Goal: Complete application form: Complete application form

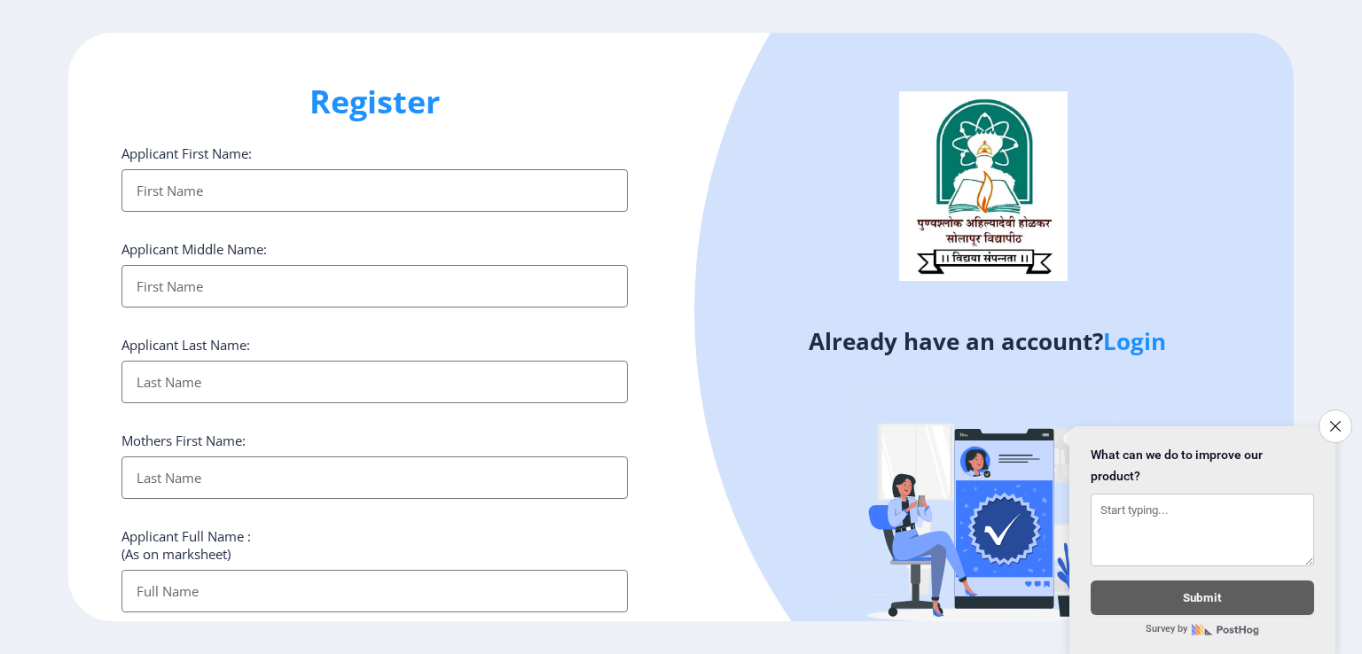
select select
click at [250, 198] on input "Applicant First Name:" at bounding box center [374, 190] width 506 height 43
type input "[PERSON_NAME]"
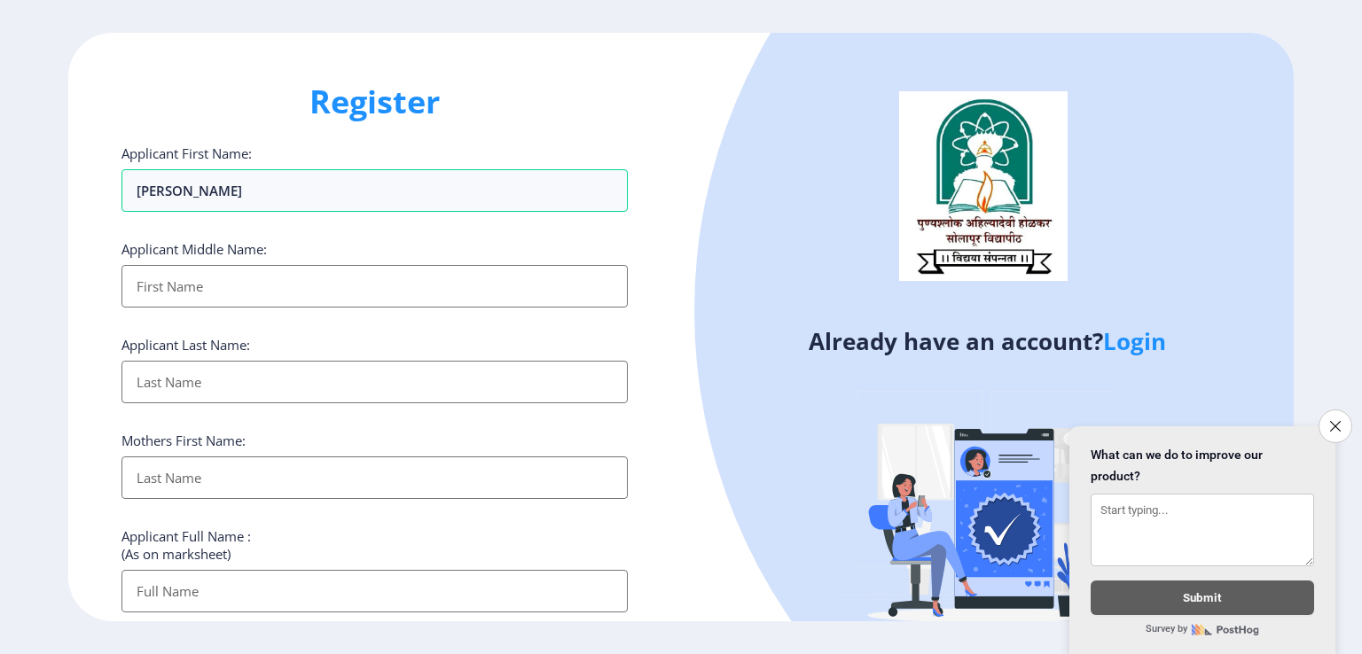
click at [290, 273] on input "Applicant First Name:" at bounding box center [374, 286] width 506 height 43
type input "MANOHAR"
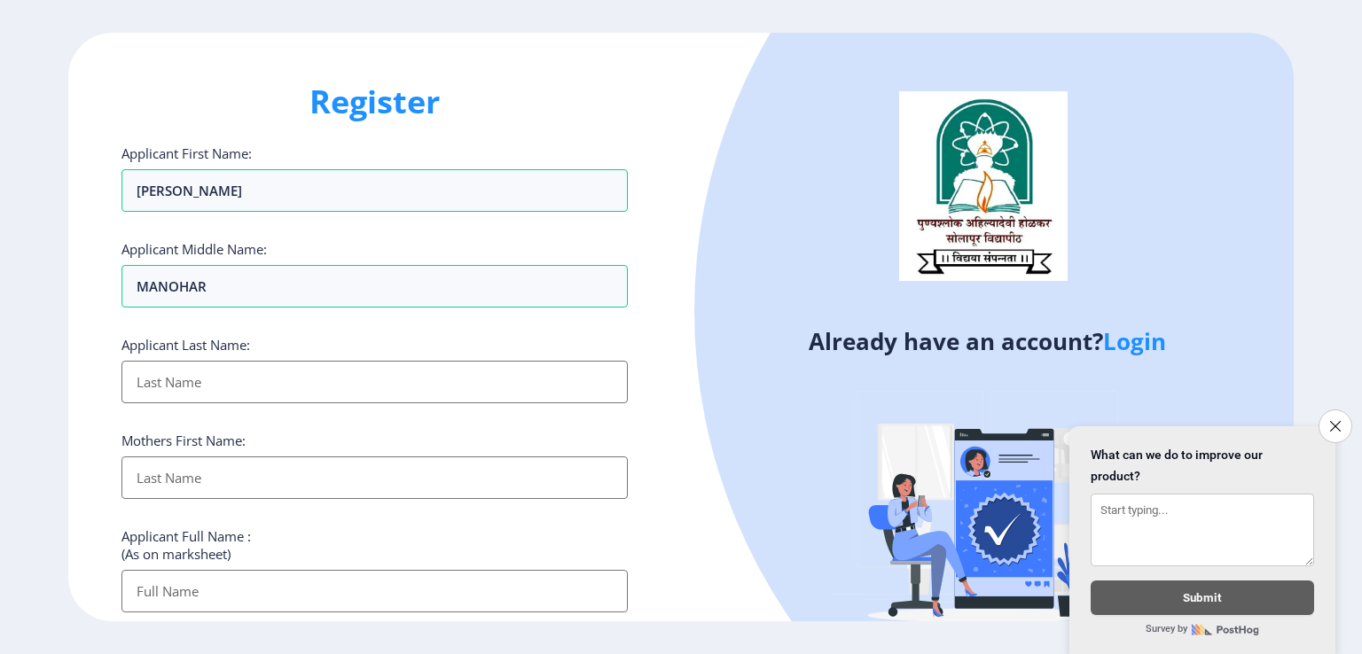
click at [223, 385] on input "Applicant First Name:" at bounding box center [374, 382] width 506 height 43
type input "[PERSON_NAME]"
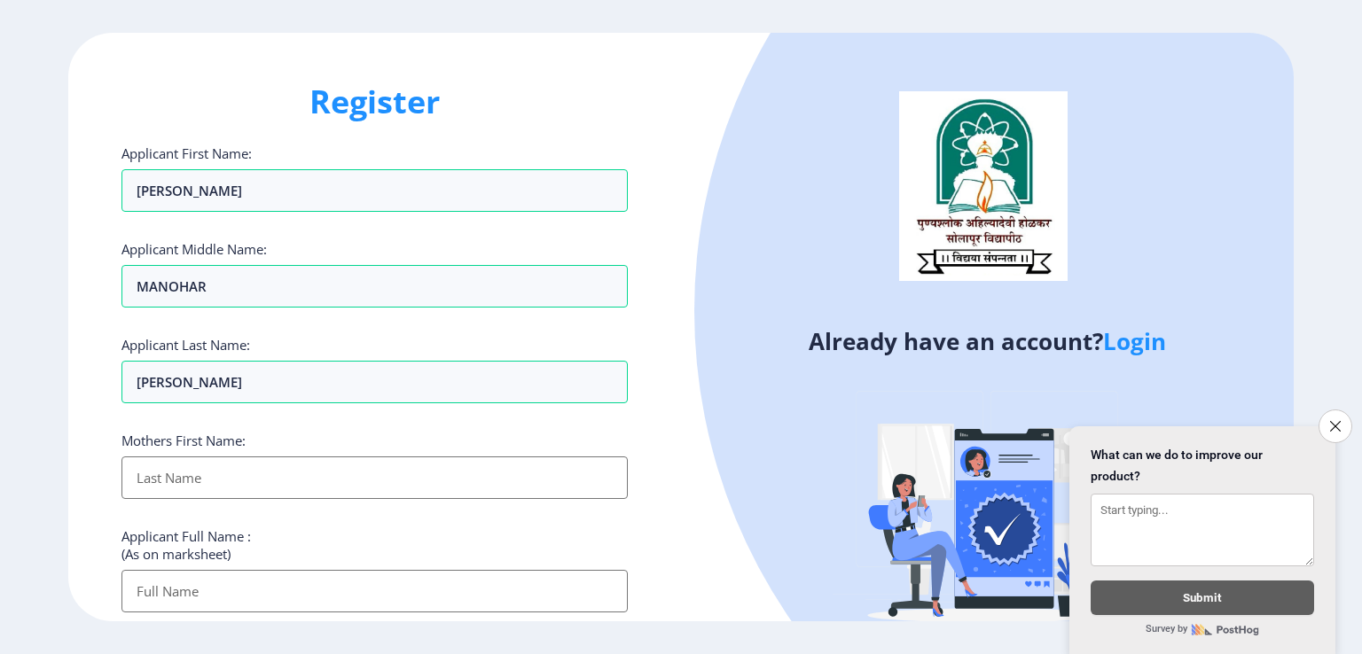
click at [192, 486] on input "Applicant First Name:" at bounding box center [374, 478] width 506 height 43
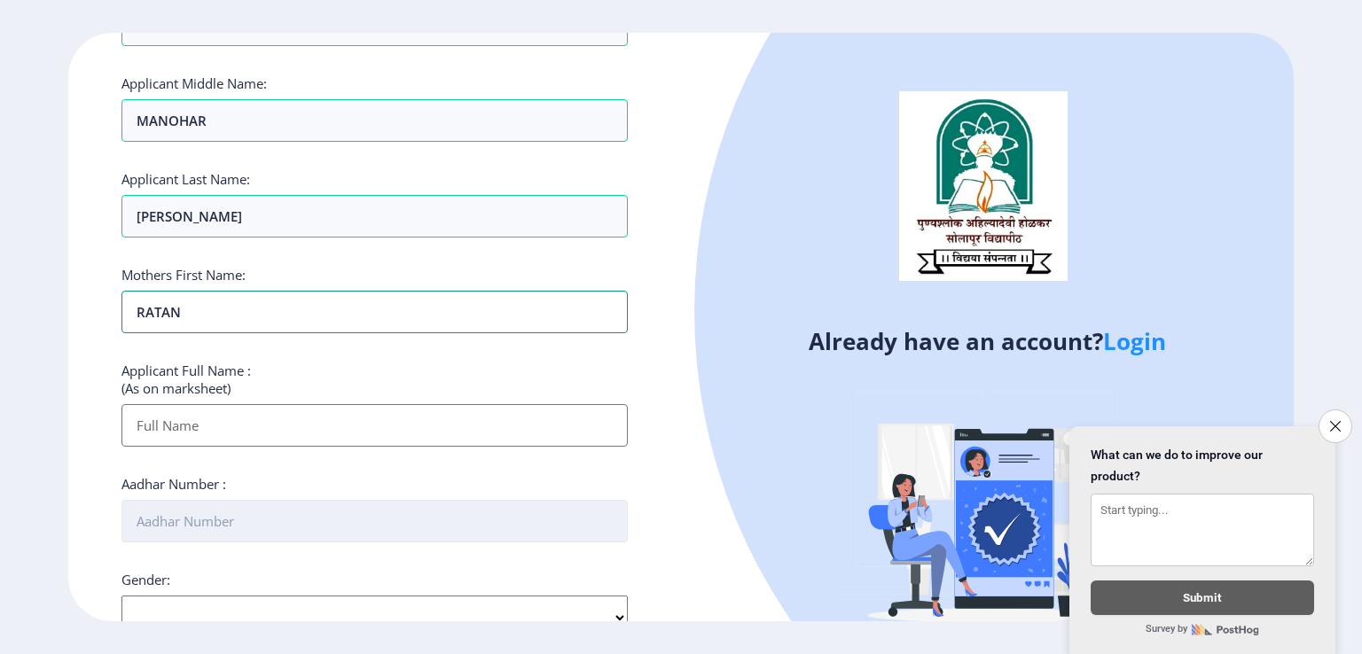
scroll to position [177, 0]
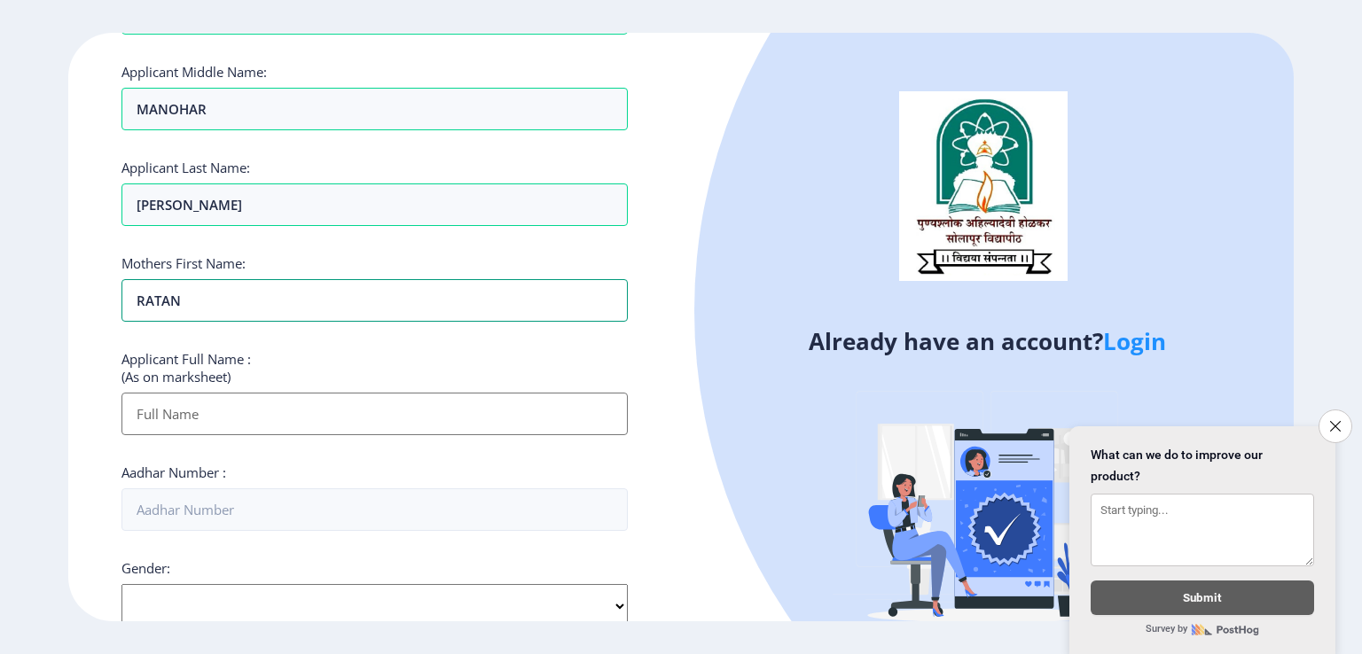
type input "RATAN"
click at [247, 409] on input "Applicant First Name:" at bounding box center [374, 414] width 506 height 43
click at [171, 408] on input "Applicant First Name:" at bounding box center [374, 414] width 506 height 43
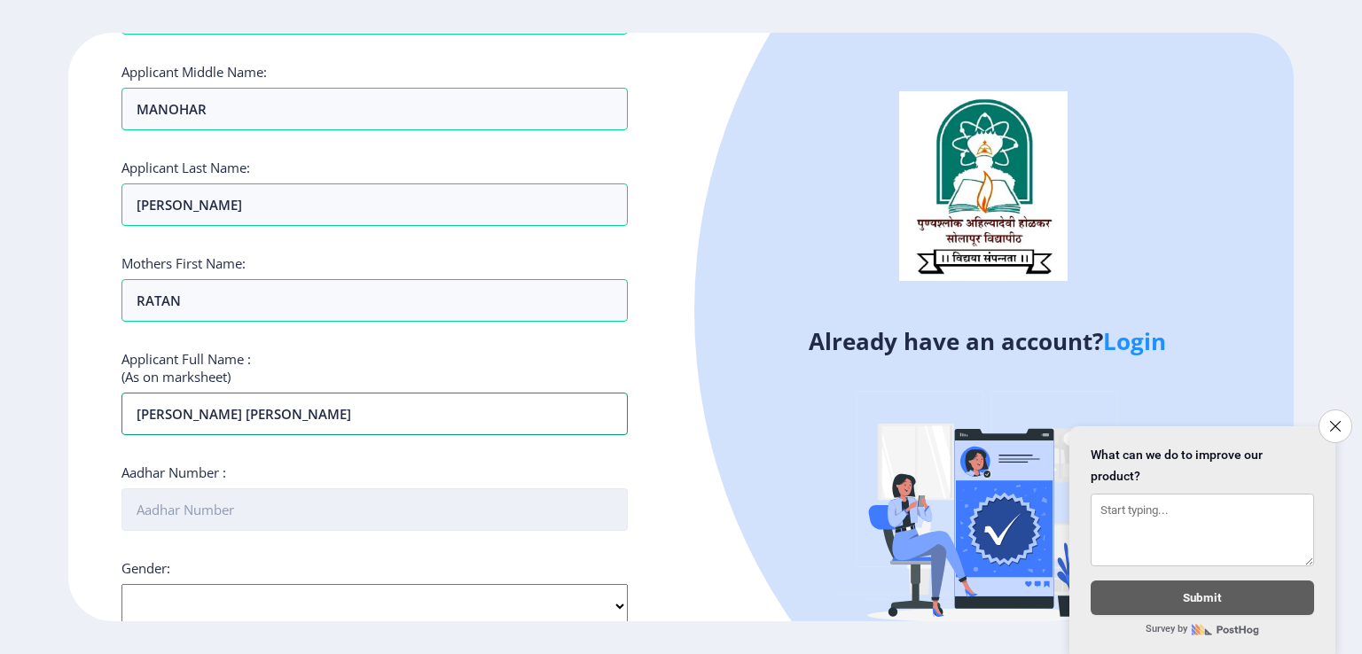
type input "[PERSON_NAME] [PERSON_NAME]"
click at [180, 512] on input "Aadhar Number :" at bounding box center [374, 510] width 506 height 43
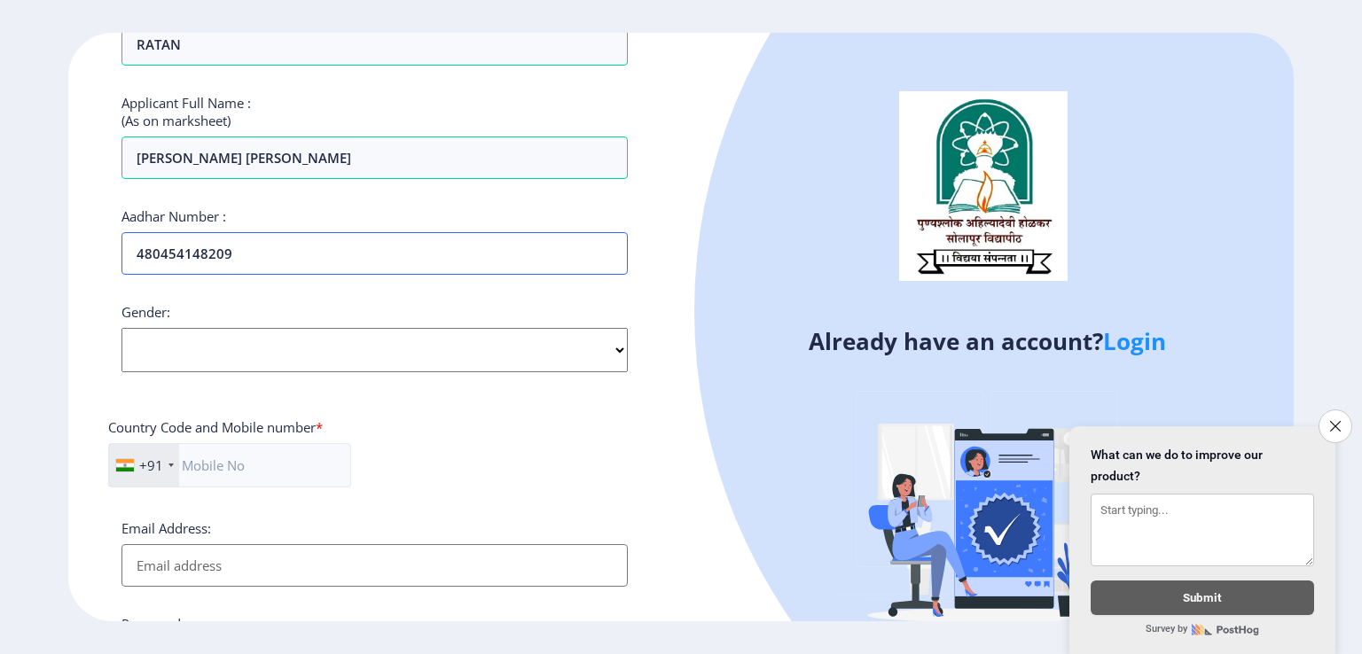
scroll to position [443, 0]
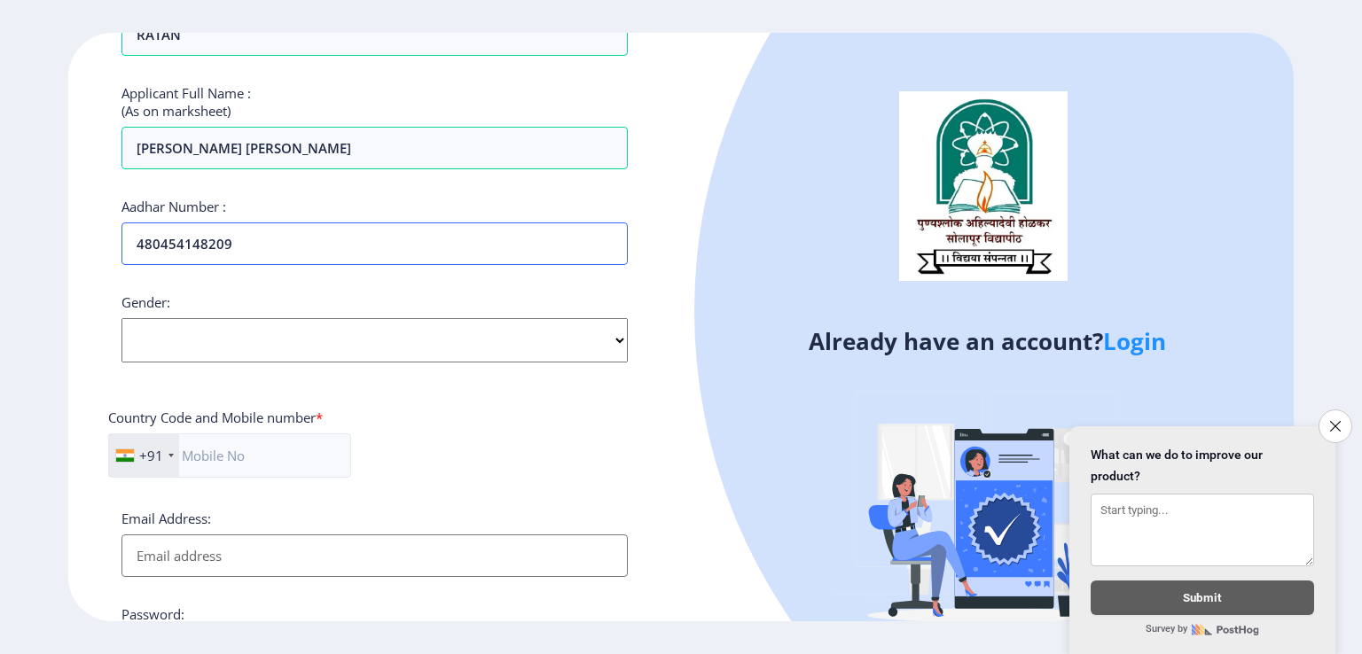
type input "480454148209"
click at [229, 343] on select "Select Gender [DEMOGRAPHIC_DATA] [DEMOGRAPHIC_DATA] Other" at bounding box center [374, 340] width 506 height 44
select select "[DEMOGRAPHIC_DATA]"
click at [121, 318] on select "Select Gender [DEMOGRAPHIC_DATA] [DEMOGRAPHIC_DATA] Other" at bounding box center [374, 340] width 506 height 44
click at [220, 454] on input "text" at bounding box center [229, 456] width 243 height 44
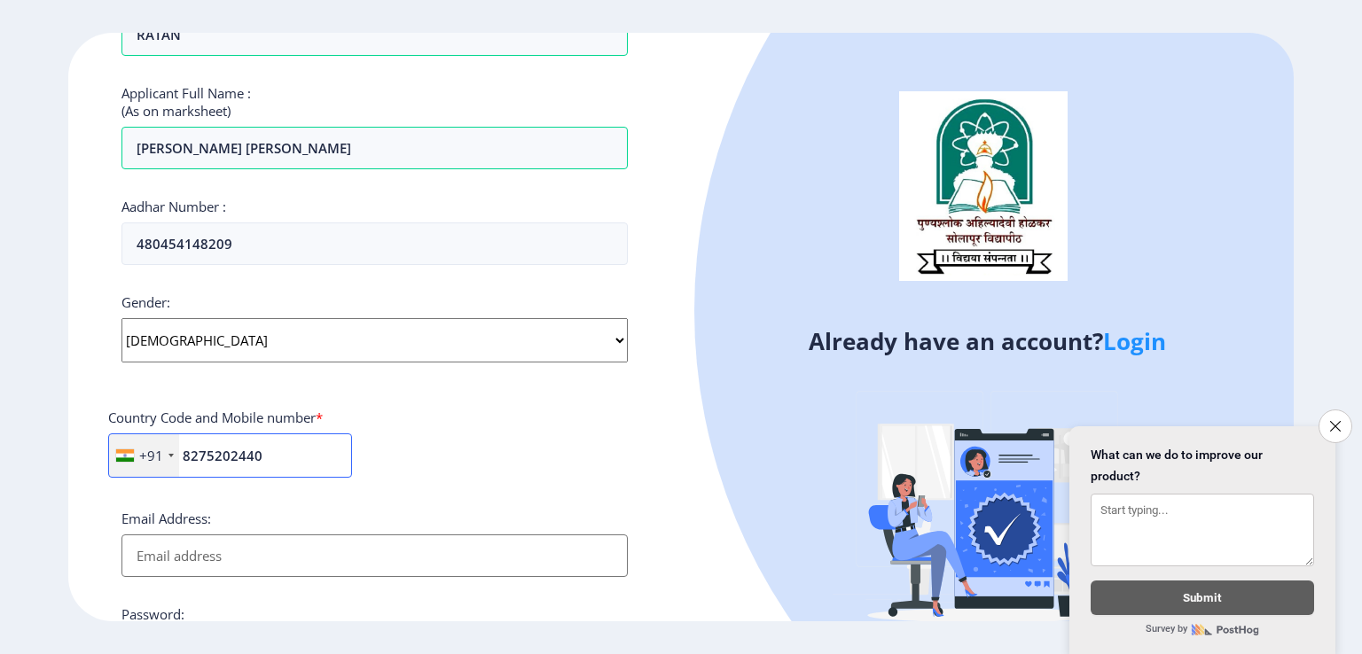
type input "8275202440"
click at [443, 466] on div "+91 [GEOGRAPHIC_DATA] ([GEOGRAPHIC_DATA]) +91 [GEOGRAPHIC_DATA] (‫[GEOGRAPHIC_D…" at bounding box center [374, 463] width 533 height 59
click at [227, 548] on input "Email Address:" at bounding box center [374, 556] width 506 height 43
type input "[PERSON_NAME][EMAIL_ADDRESS][DOMAIN_NAME]"
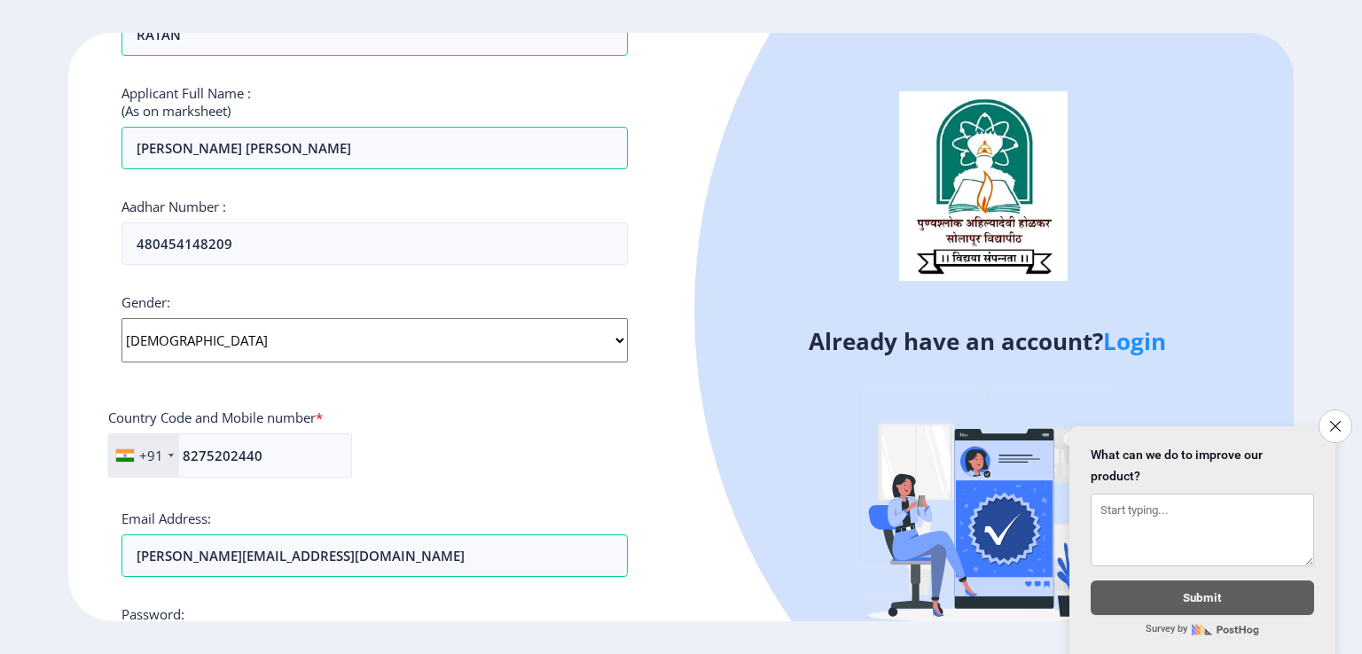
click at [384, 490] on div "Applicant First Name: [PERSON_NAME] Applicant Middle Name: [PERSON_NAME] Applic…" at bounding box center [374, 235] width 506 height 1068
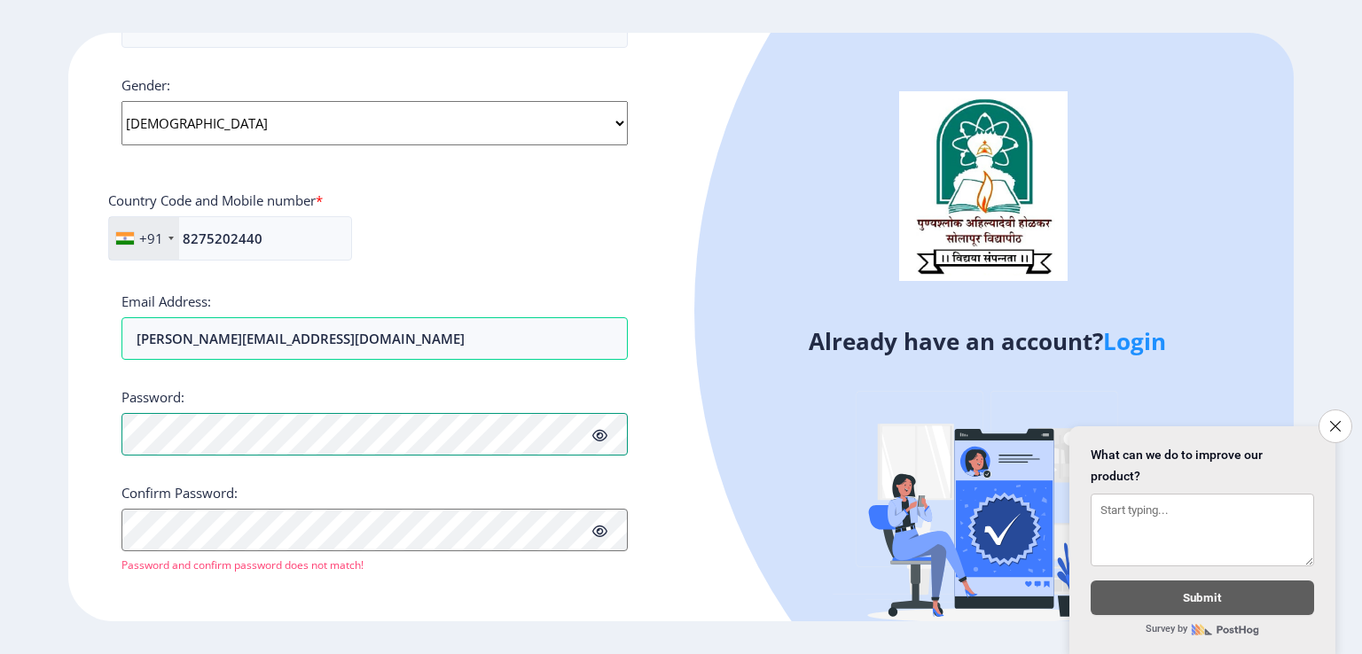
scroll to position [664, 0]
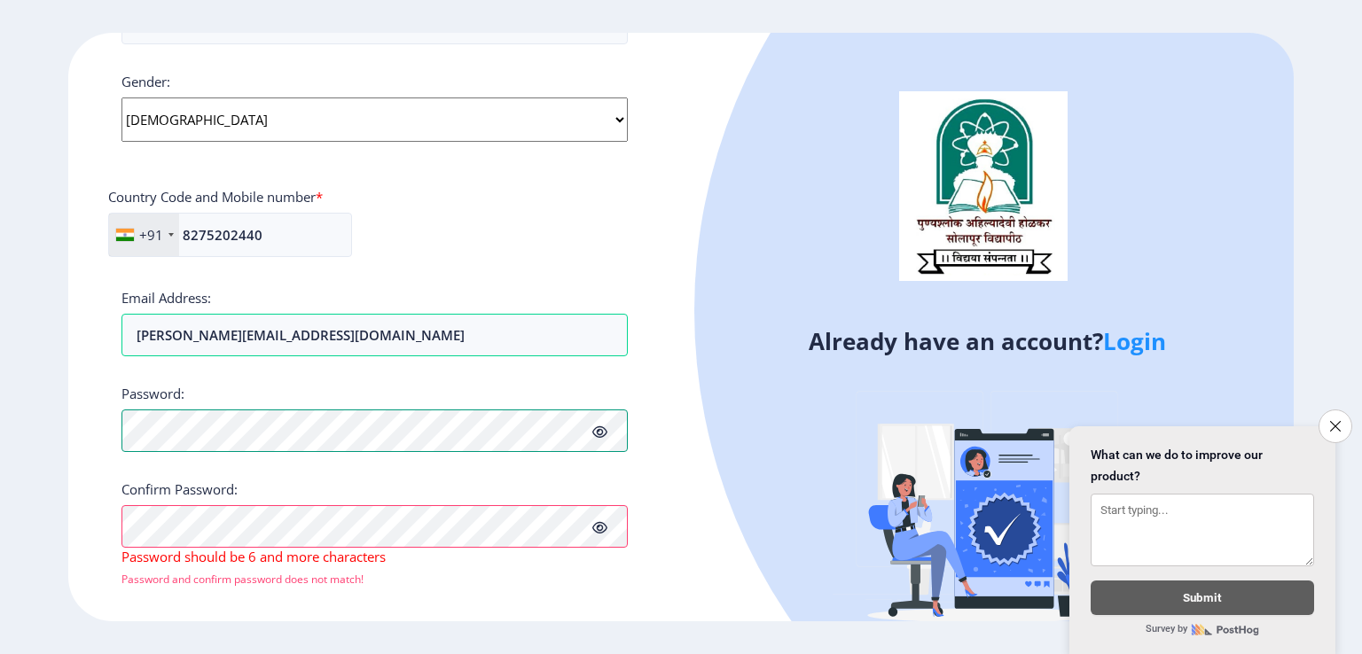
click at [110, 428] on div "Register Applicant First Name: [PERSON_NAME] Applicant Middle Name: [PERSON_NAM…" at bounding box center [374, 327] width 613 height 589
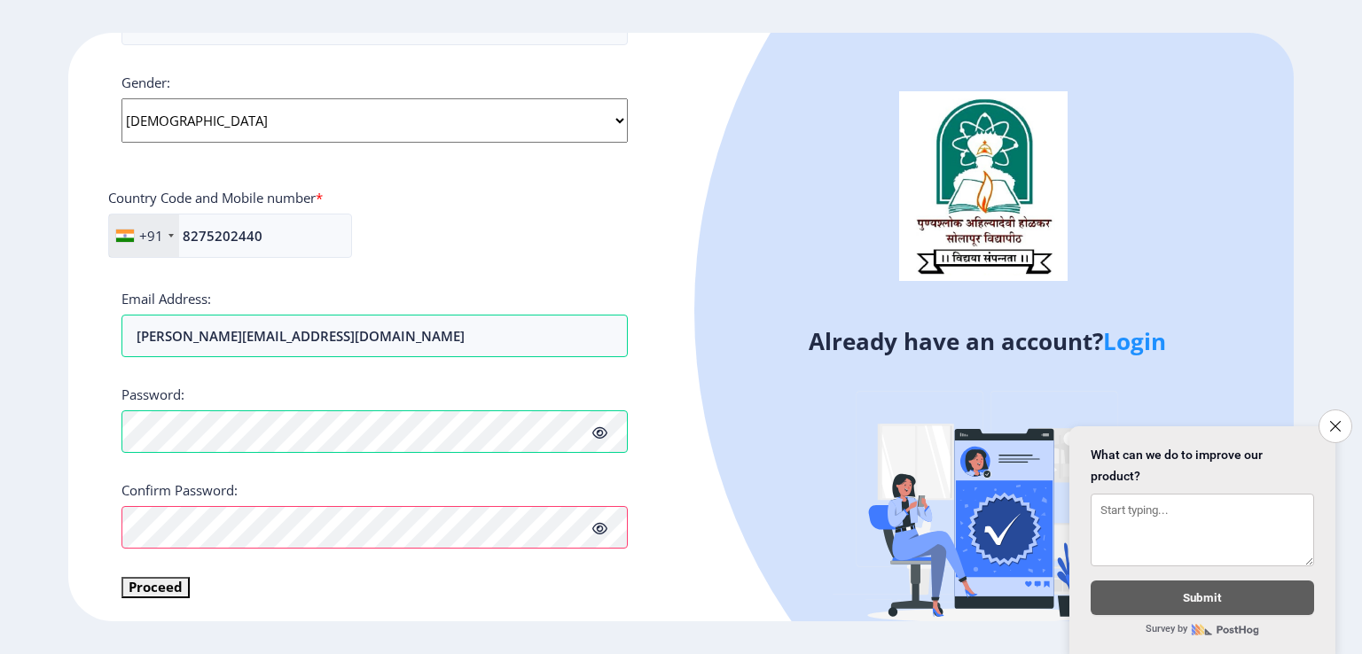
click at [349, 594] on div "Applicant First Name: [PERSON_NAME] Applicant Middle Name: [PERSON_NAME] Applic…" at bounding box center [374, 39] width 506 height 1117
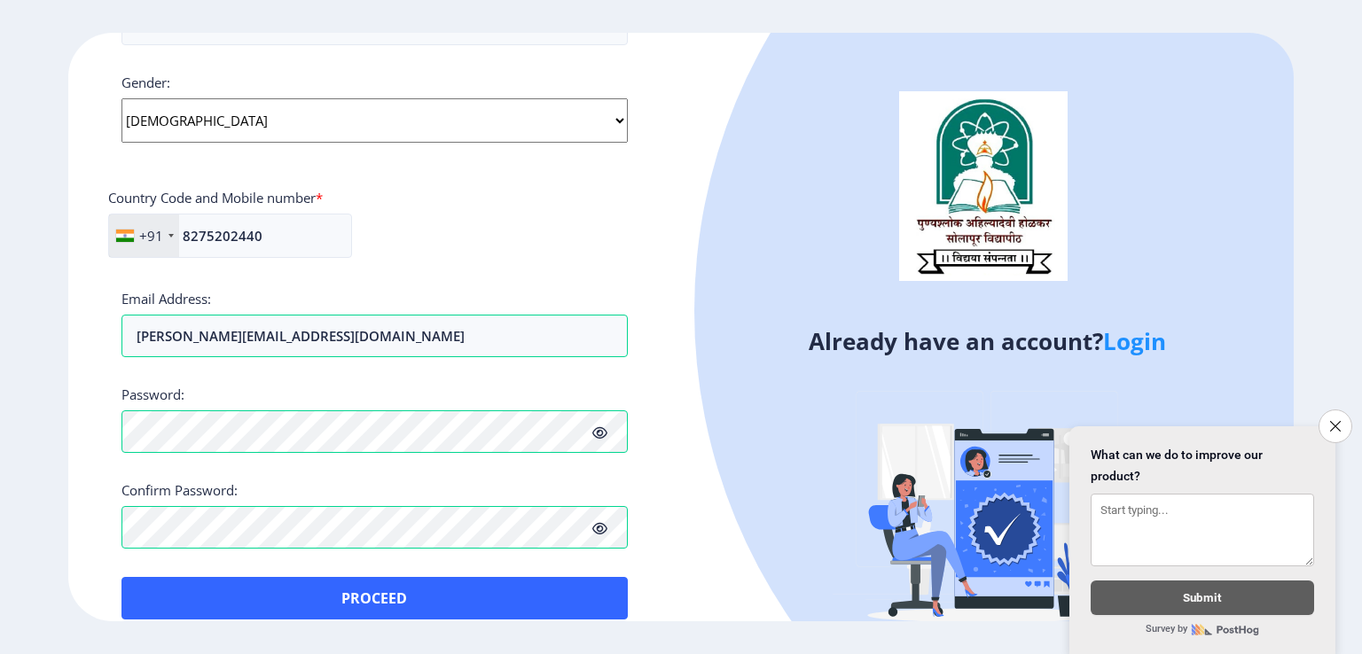
click at [605, 433] on icon at bounding box center [599, 433] width 15 height 13
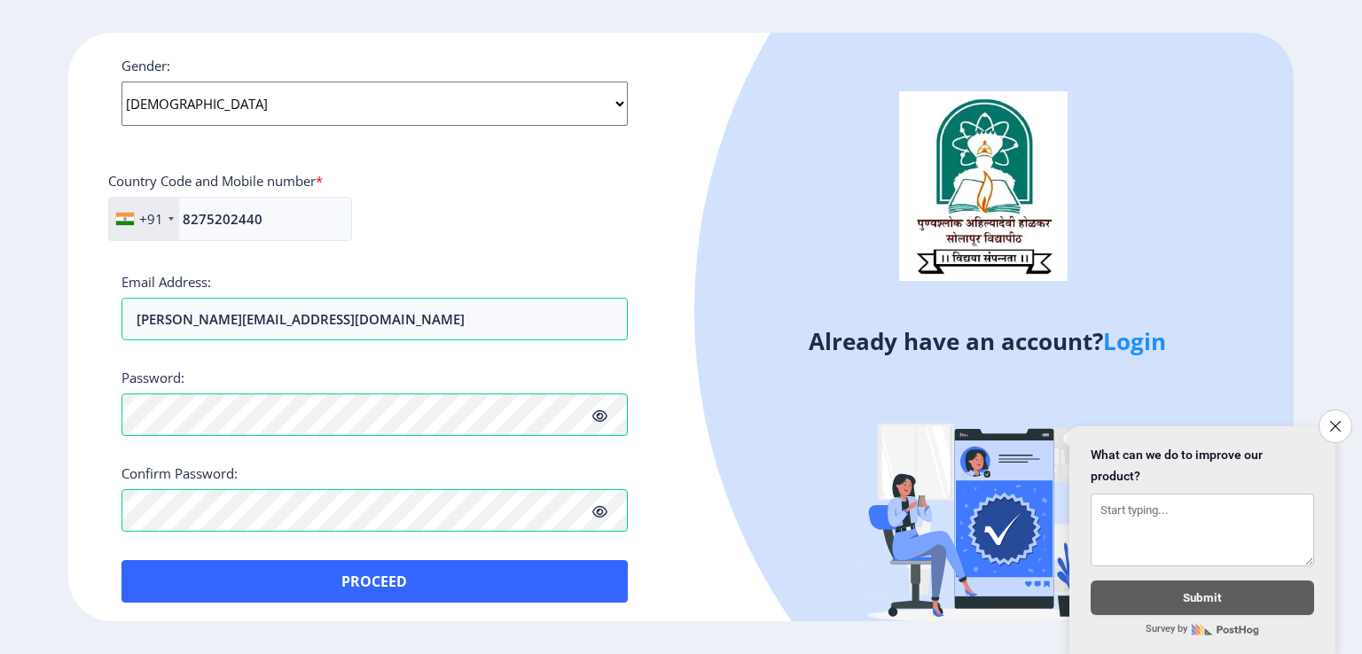
scroll to position [685, 0]
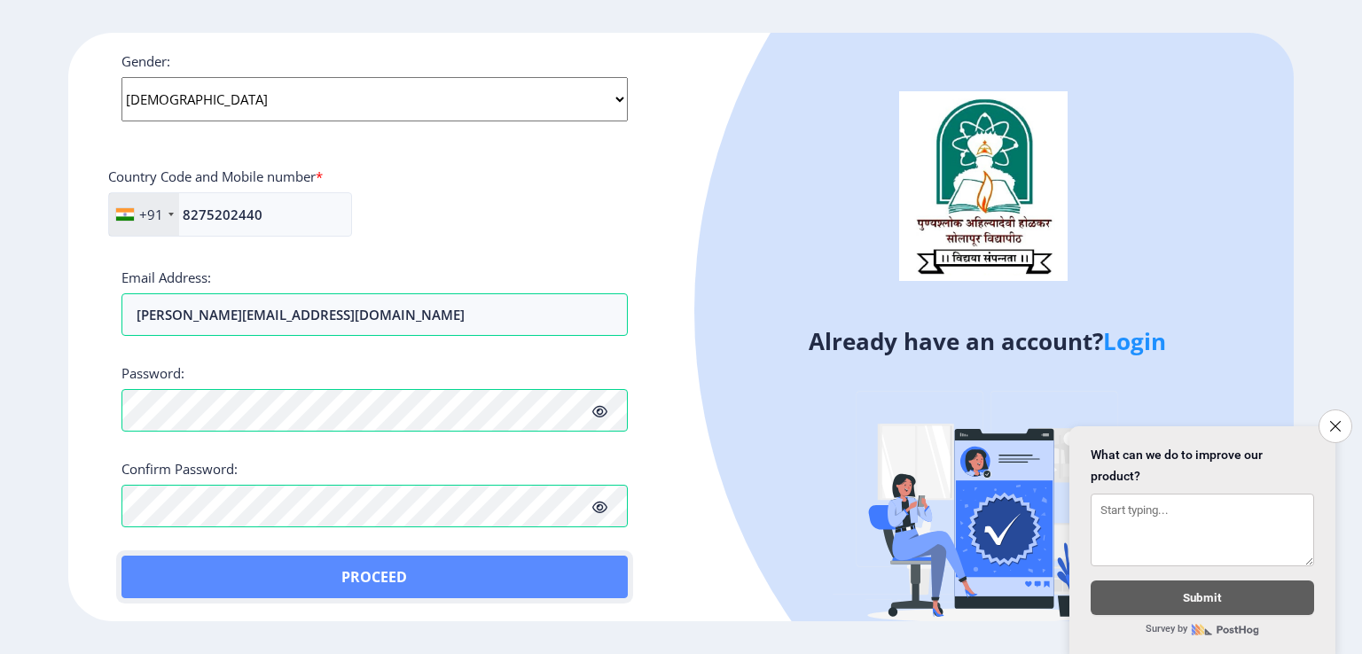
click at [355, 570] on button "Proceed" at bounding box center [374, 577] width 506 height 43
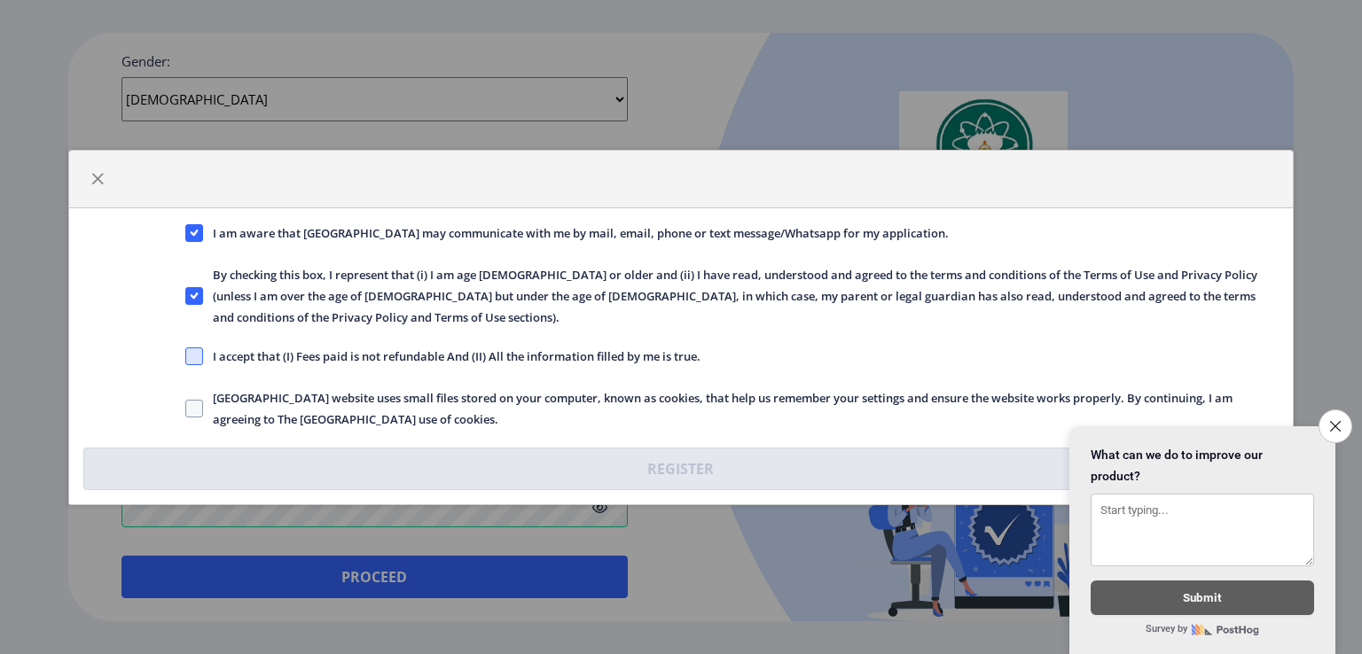
click at [194, 348] on span at bounding box center [194, 357] width 18 height 18
click at [186, 356] on input "I accept that (I) Fees paid is not refundable And (II) All the information fill…" at bounding box center [185, 356] width 1 height 1
checkbox input "true"
click at [192, 400] on span at bounding box center [194, 409] width 18 height 18
click at [186, 408] on input "[GEOGRAPHIC_DATA] website uses small files stored on your computer, known as co…" at bounding box center [185, 408] width 1 height 1
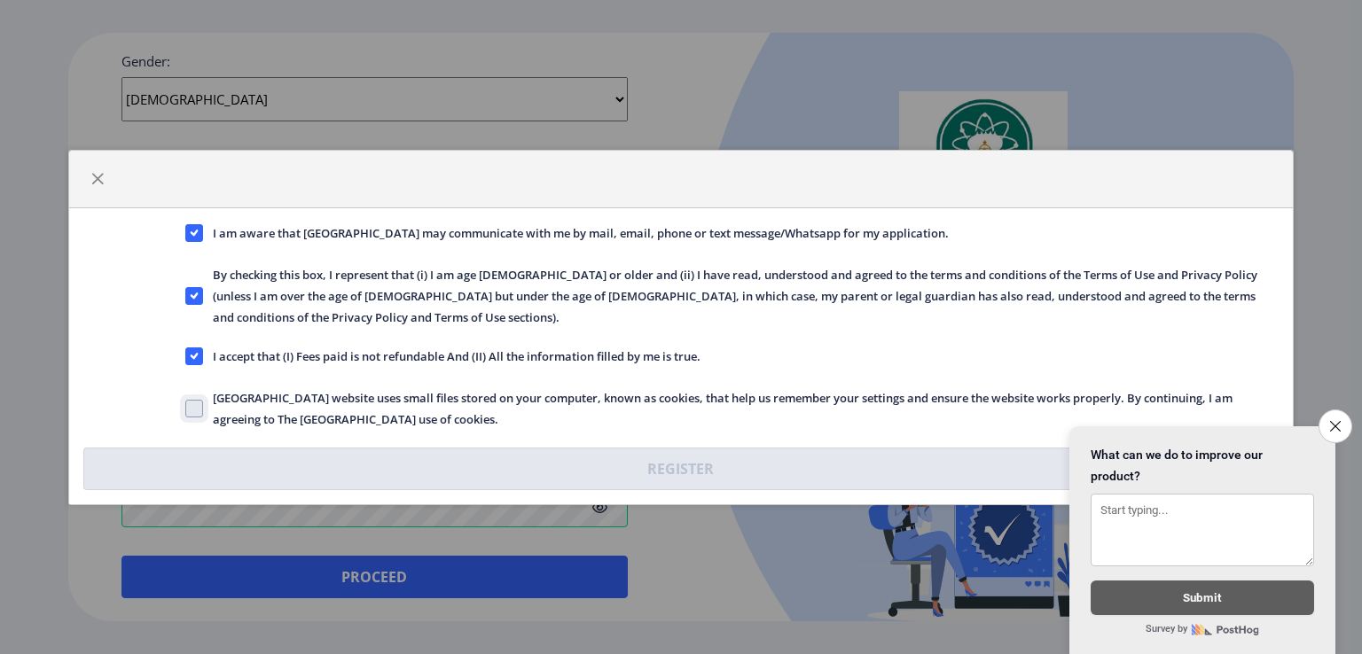
checkbox input "true"
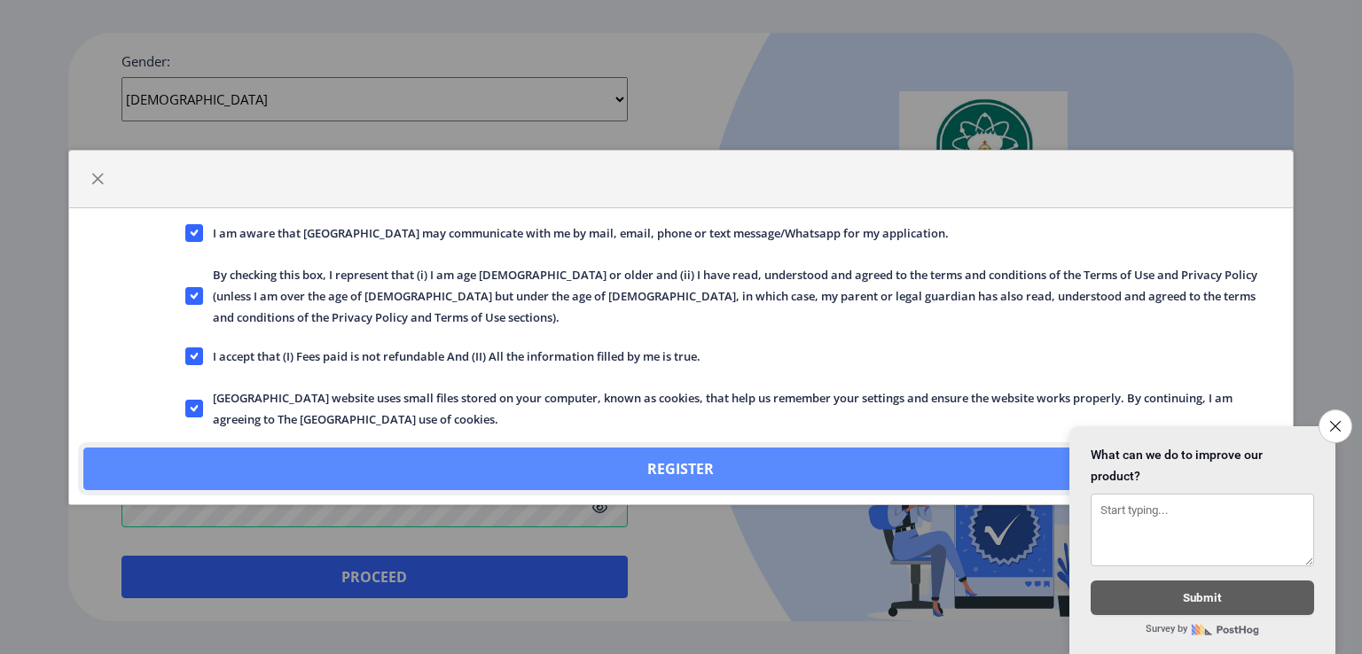
click at [706, 454] on button "Register" at bounding box center [680, 469] width 1195 height 43
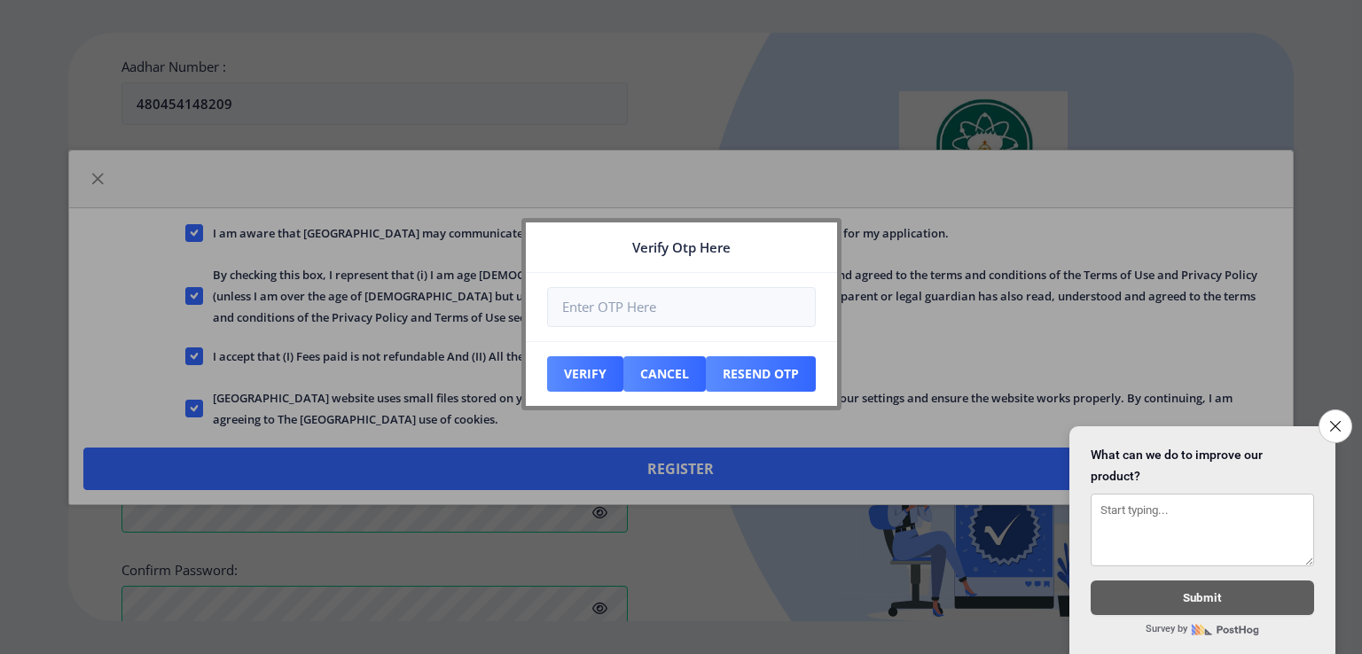
scroll to position [786, 0]
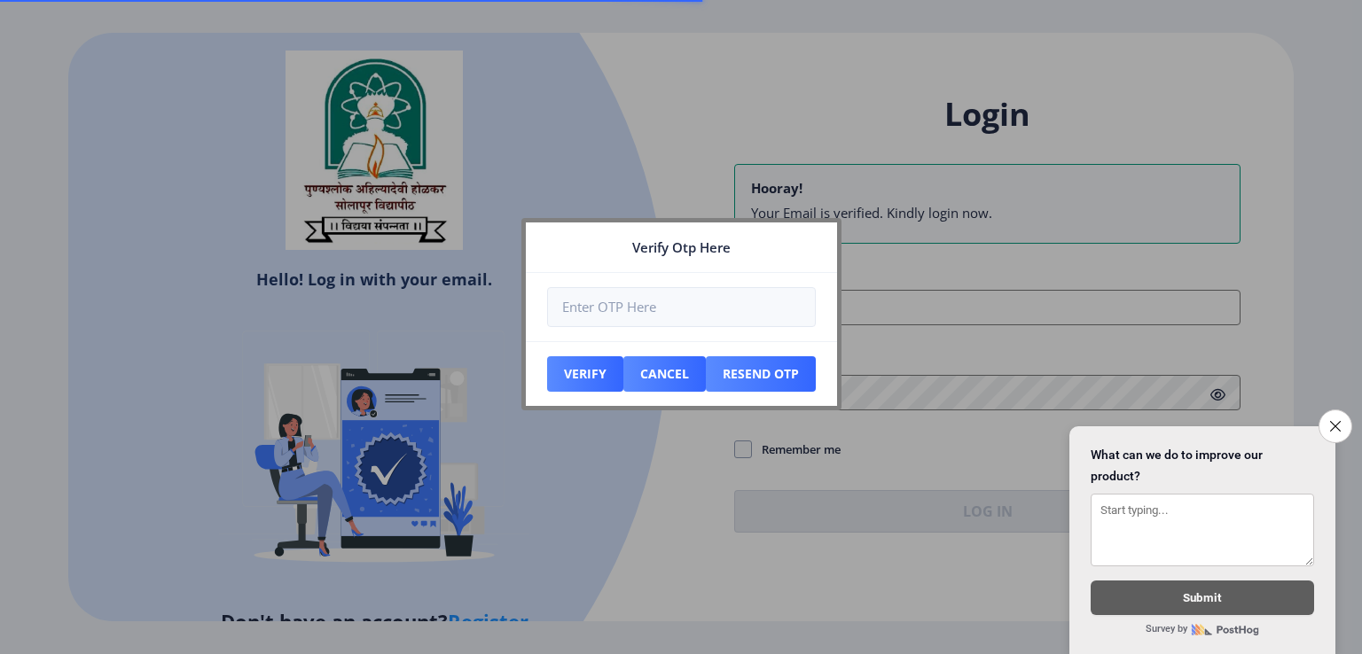
type input "[PERSON_NAME][EMAIL_ADDRESS][DOMAIN_NAME]"
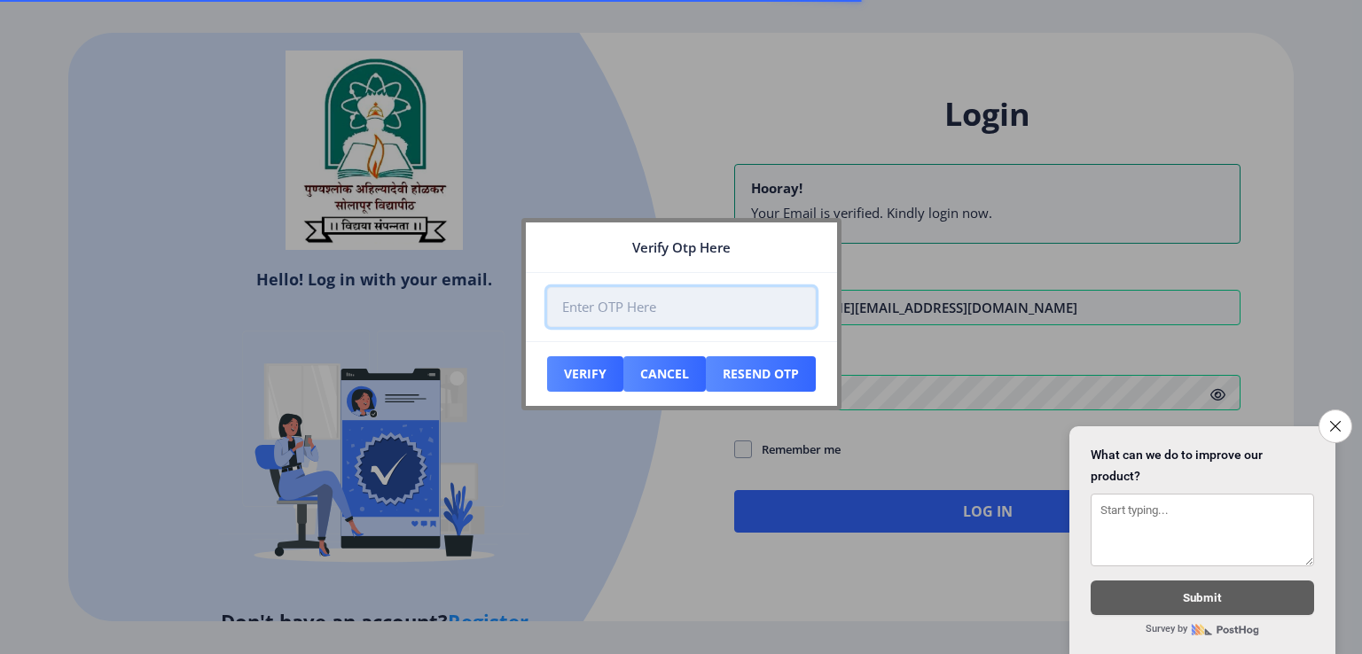
click at [646, 299] on input "number" at bounding box center [681, 307] width 269 height 40
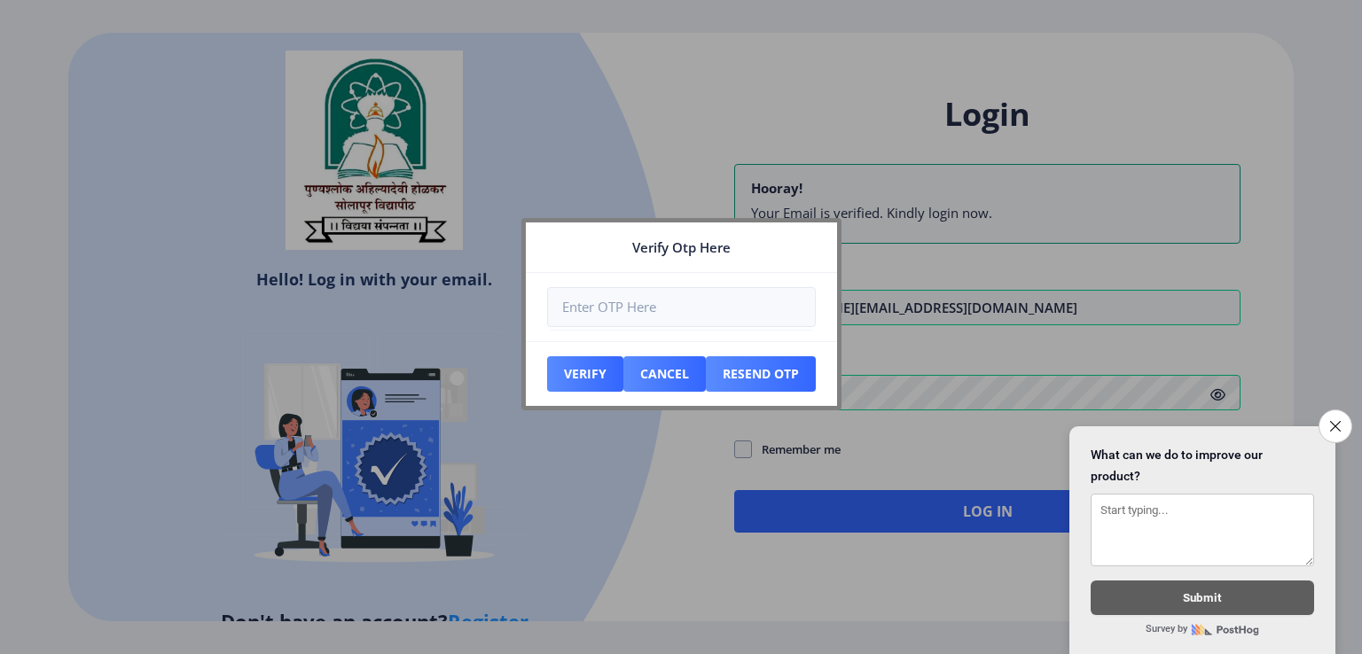
click at [675, 490] on div at bounding box center [681, 327] width 1362 height 654
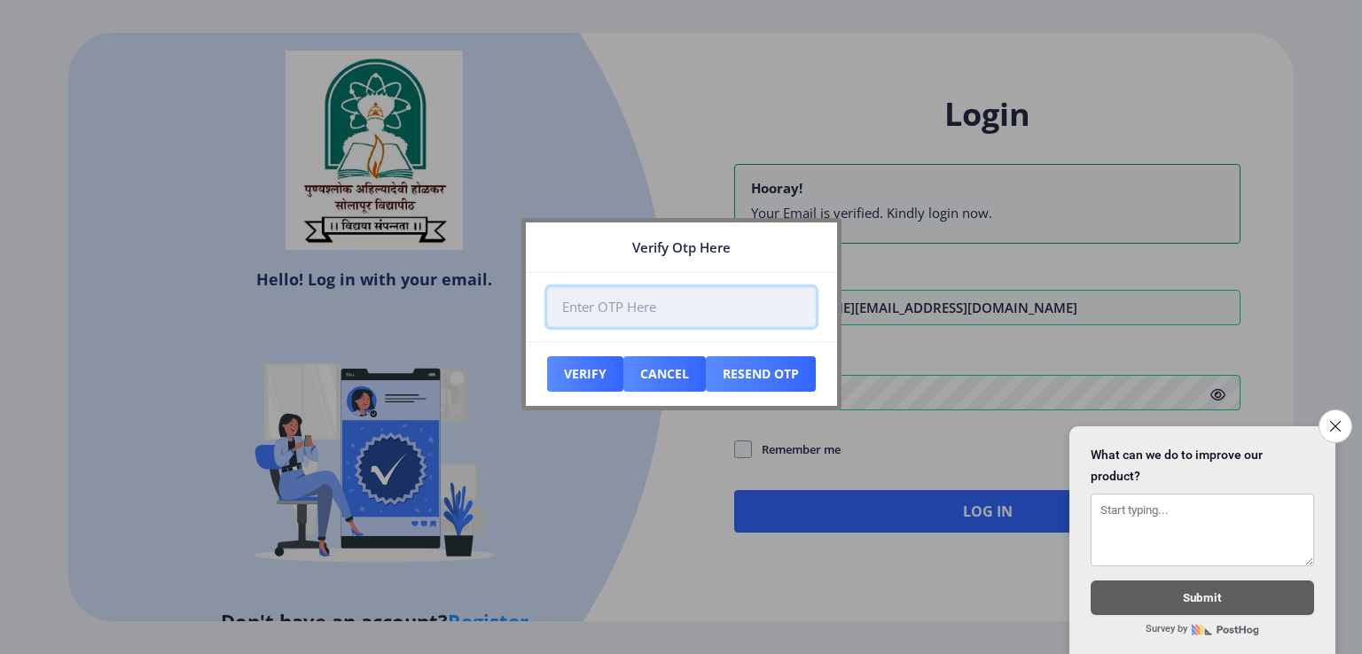
click at [682, 314] on input "number" at bounding box center [681, 307] width 269 height 40
type input "443717"
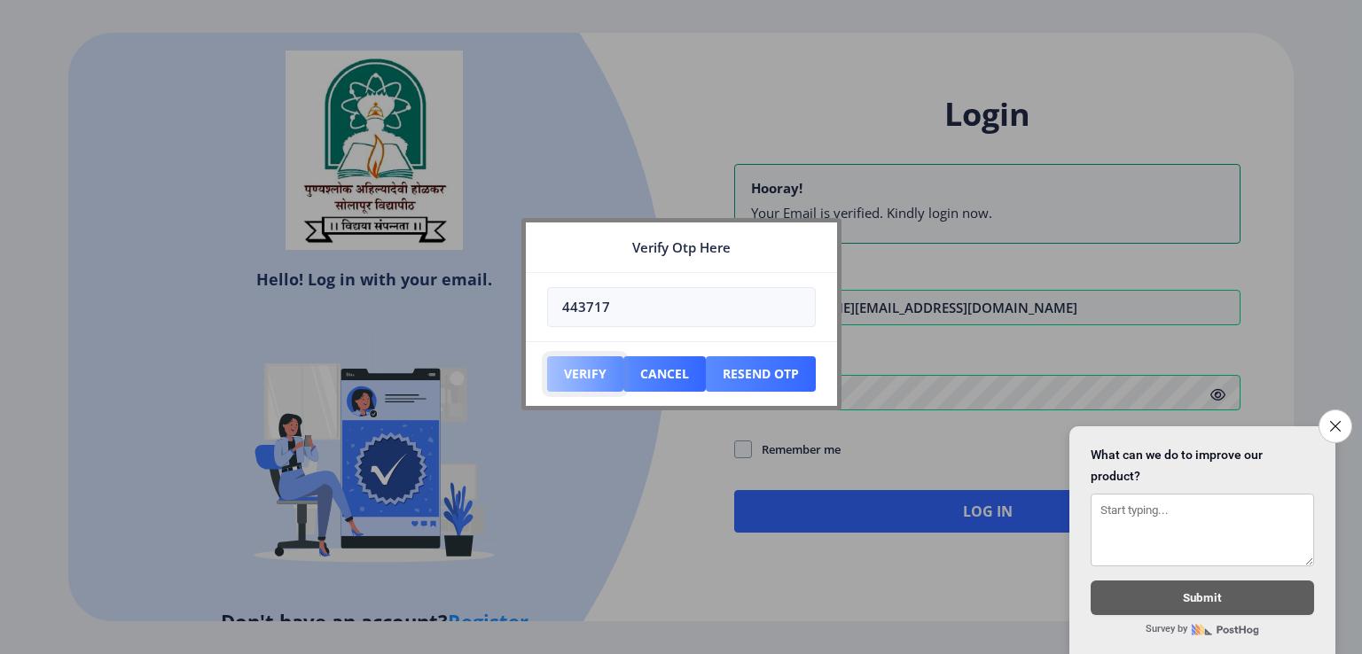
click at [584, 370] on button "Verify" at bounding box center [585, 373] width 76 height 35
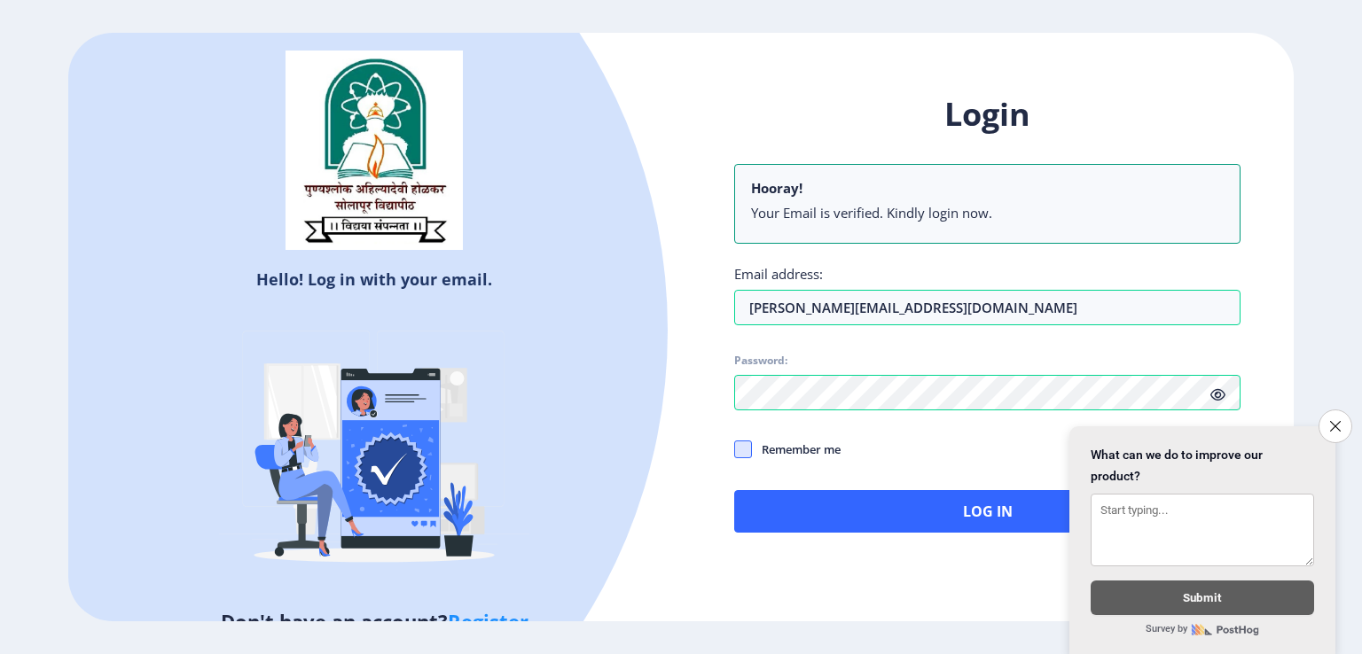
click at [750, 448] on span at bounding box center [743, 450] width 18 height 18
click at [735, 449] on input "Remember me" at bounding box center [734, 449] width 1 height 1
checkbox input "true"
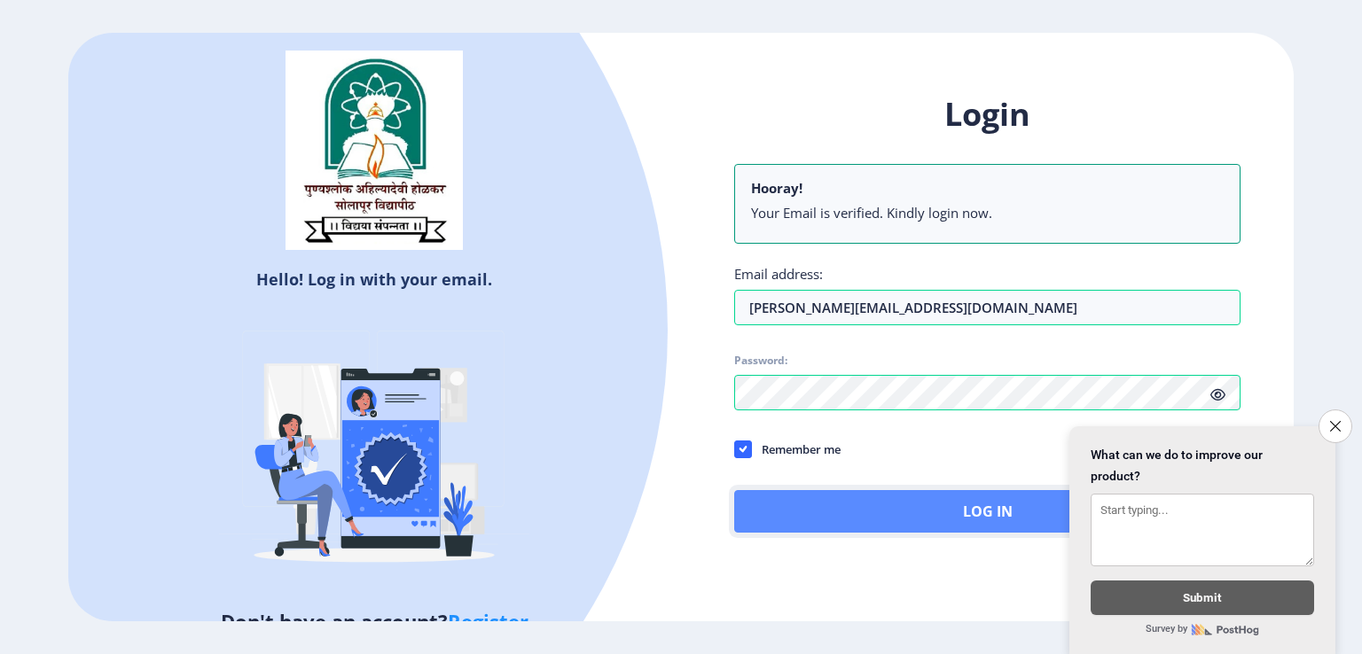
click at [952, 502] on button "Log In" at bounding box center [987, 511] width 506 height 43
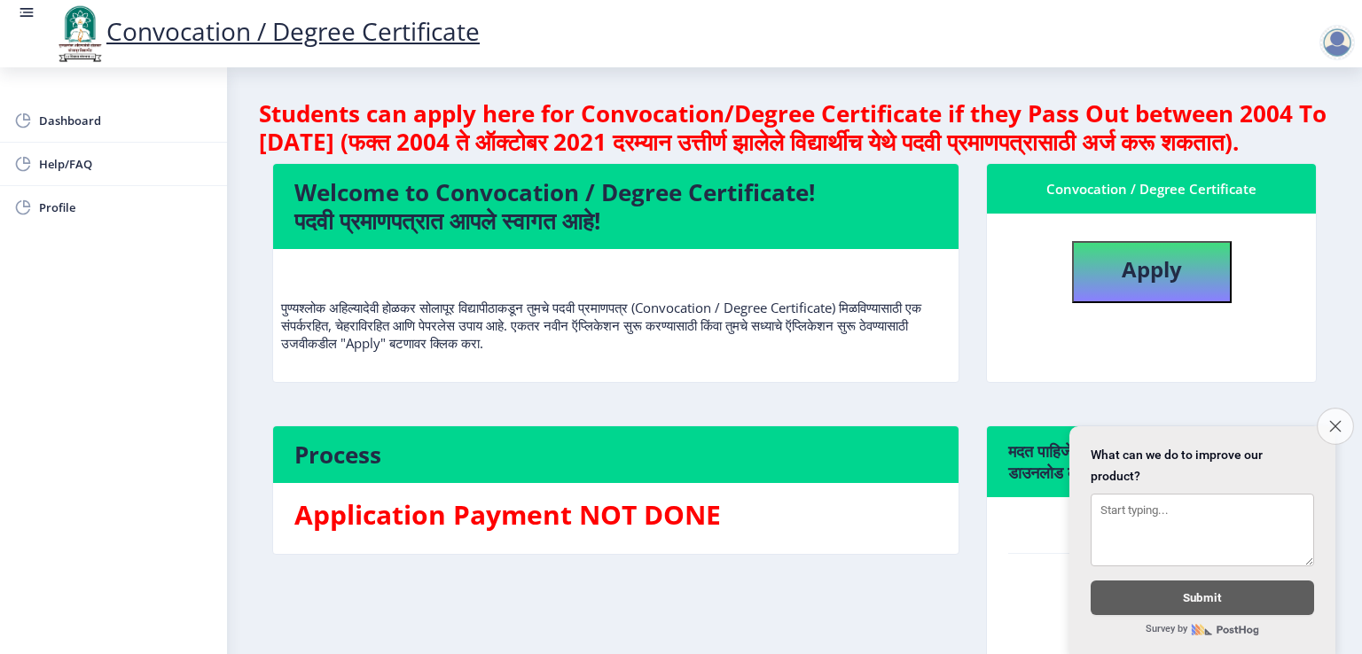
click at [1342, 415] on button "Close survey" at bounding box center [1335, 426] width 37 height 37
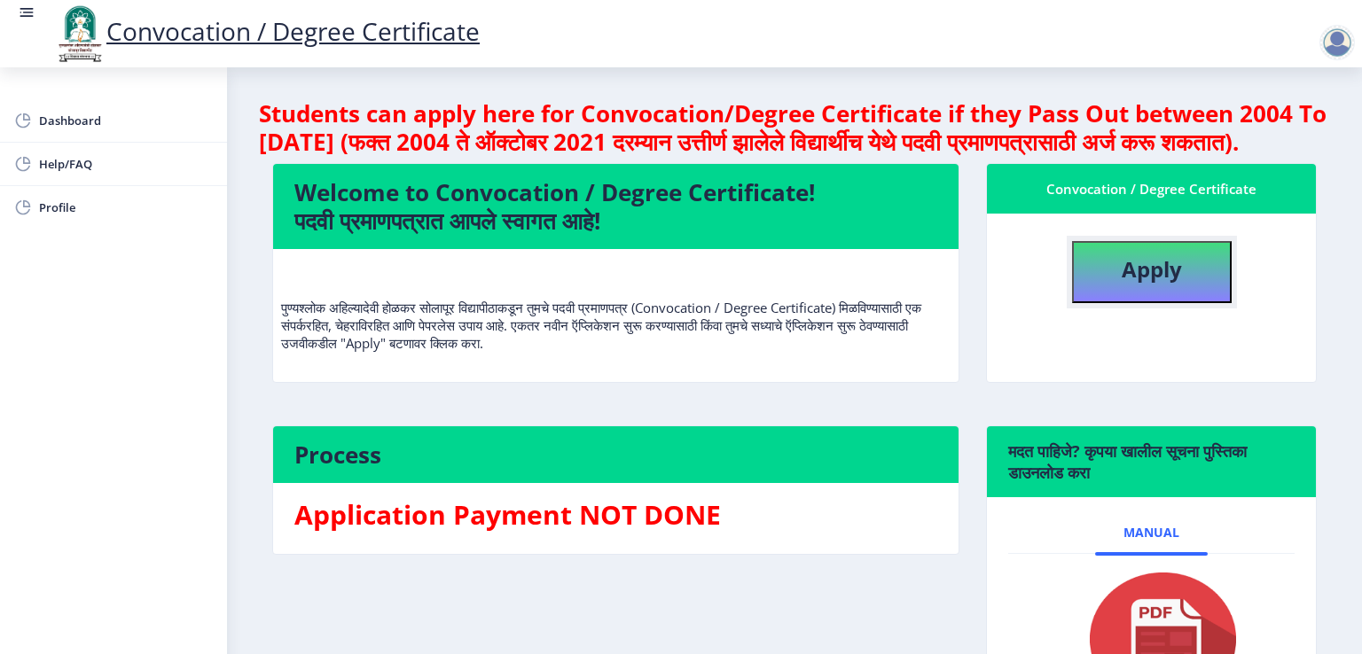
click at [1195, 299] on button "Apply" at bounding box center [1152, 272] width 160 height 62
select select
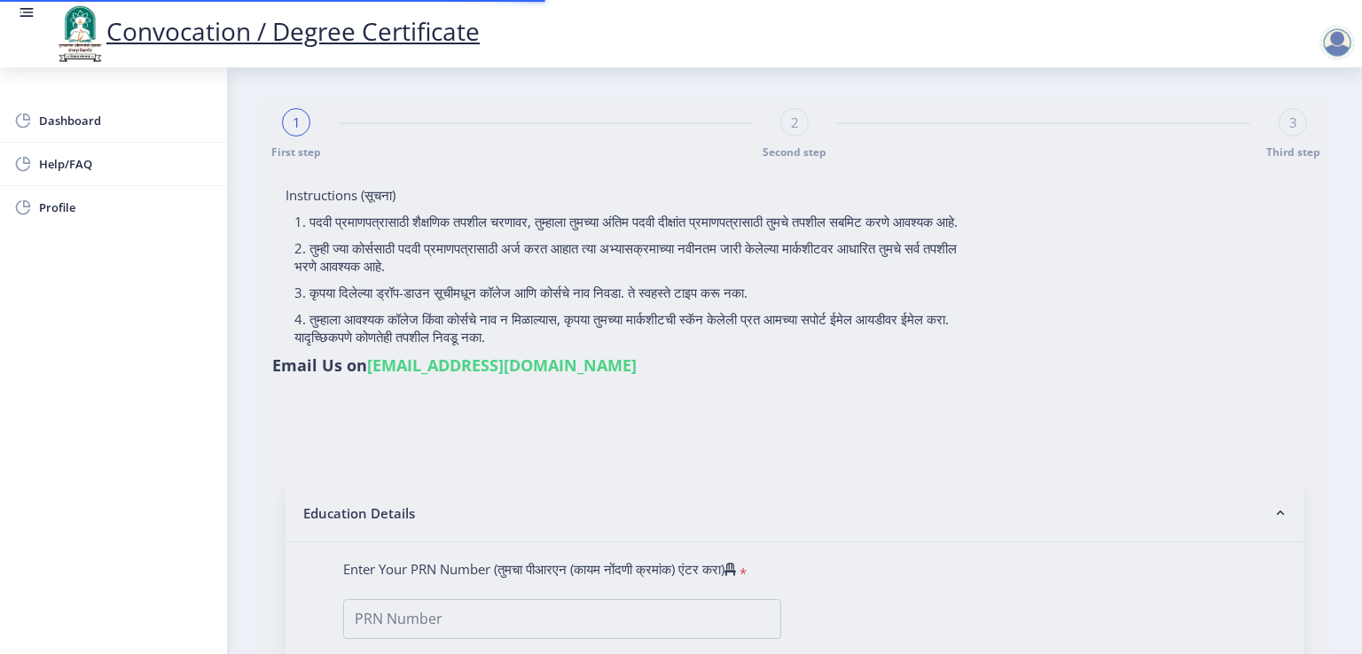
type input "[PERSON_NAME] [PERSON_NAME]"
type input "RATAN"
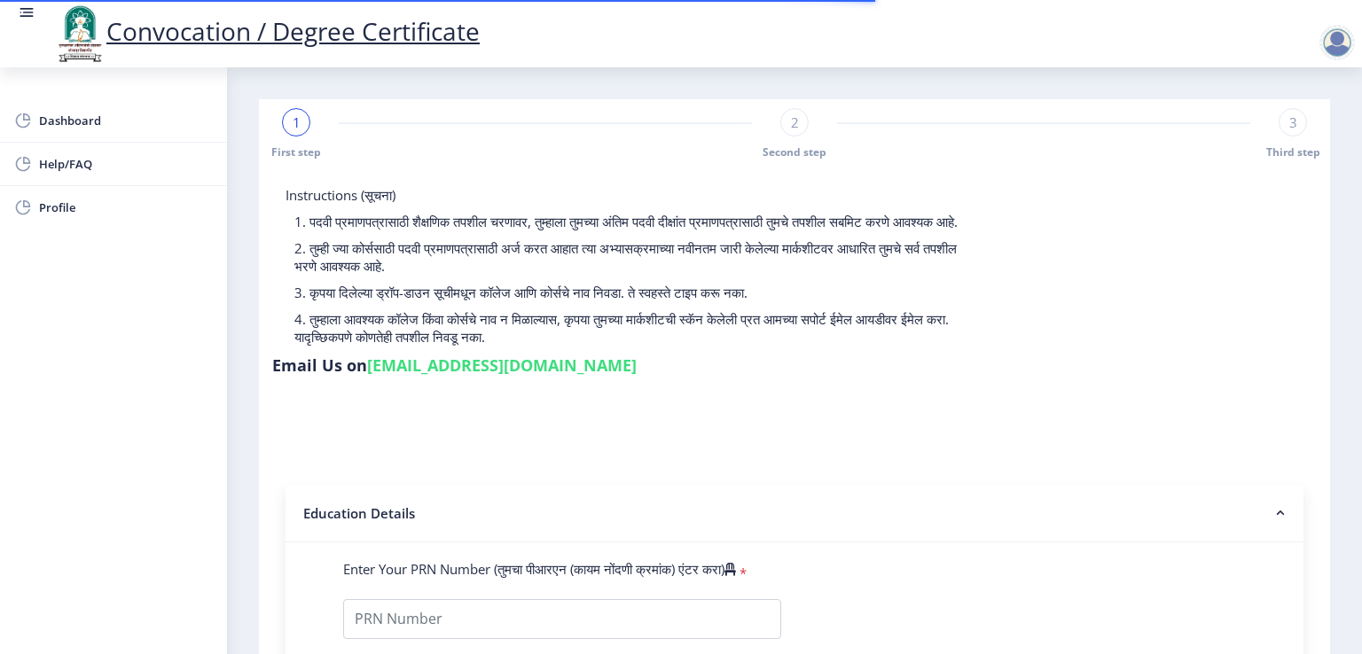
scroll to position [177, 0]
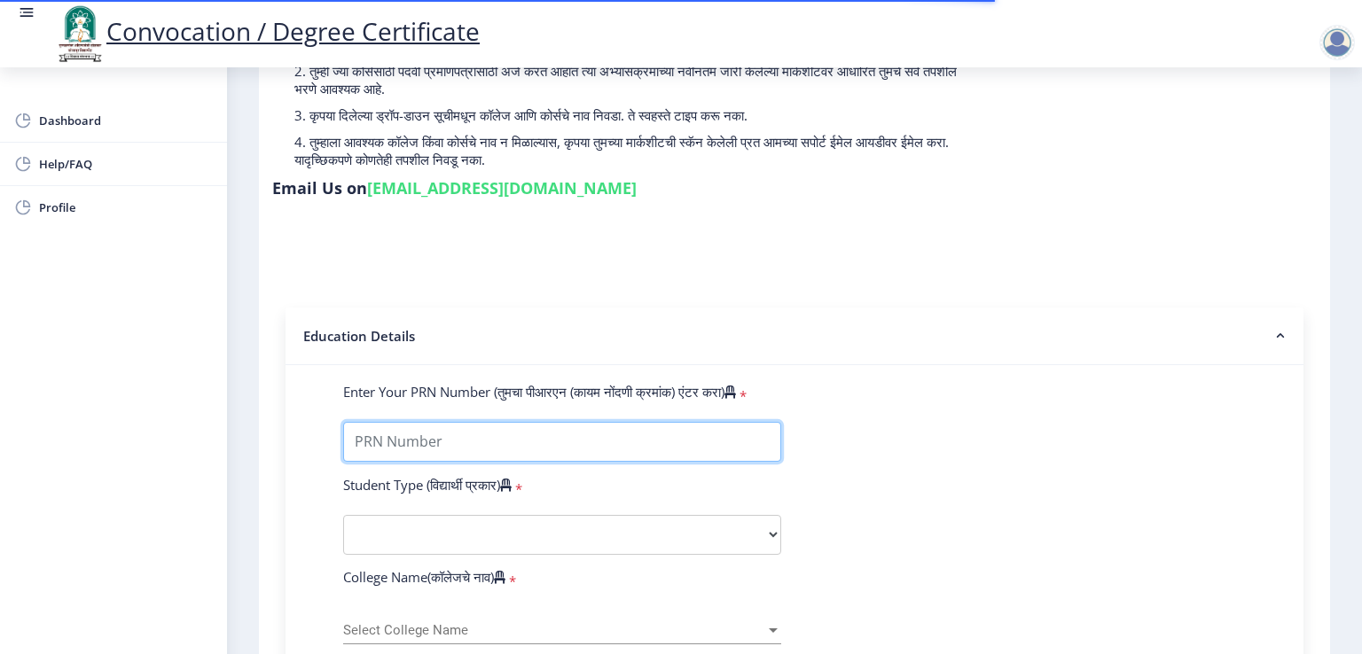
click at [561, 422] on input "Enter Your PRN Number (तुमचा पीआरएन (कायम नोंदणी क्रमांक) एंटर करा)" at bounding box center [562, 442] width 438 height 40
type input "0501006544"
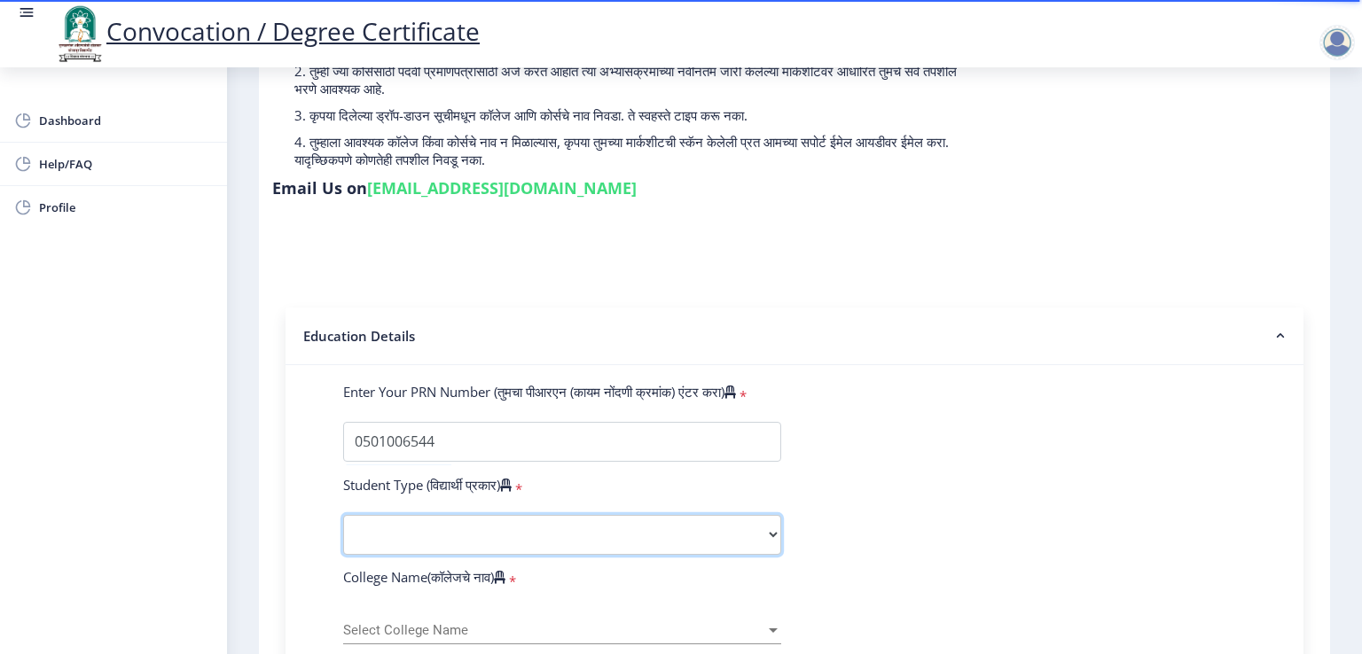
click at [513, 522] on select "Select Student Type Regular External" at bounding box center [562, 535] width 438 height 40
select select "Regular"
click at [343, 515] on select "Select Student Type Regular External" at bounding box center [562, 535] width 438 height 40
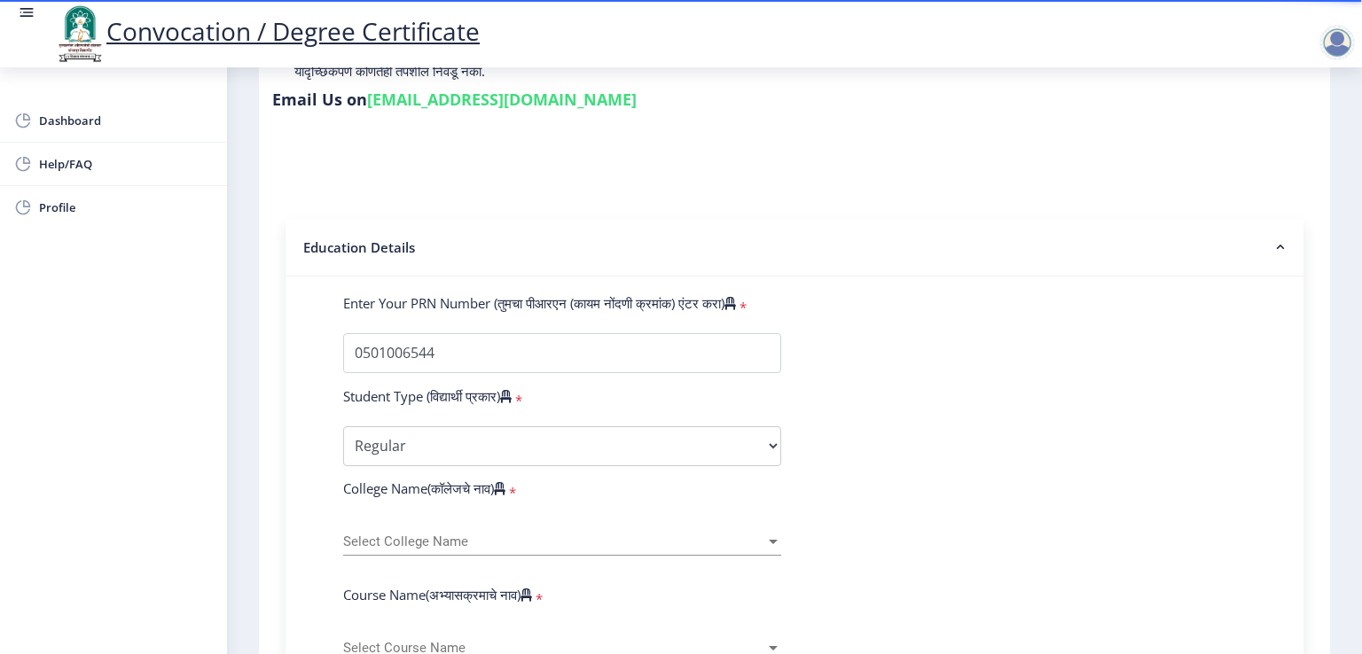
click at [633, 519] on div "Select College Name Select College Name" at bounding box center [562, 537] width 438 height 37
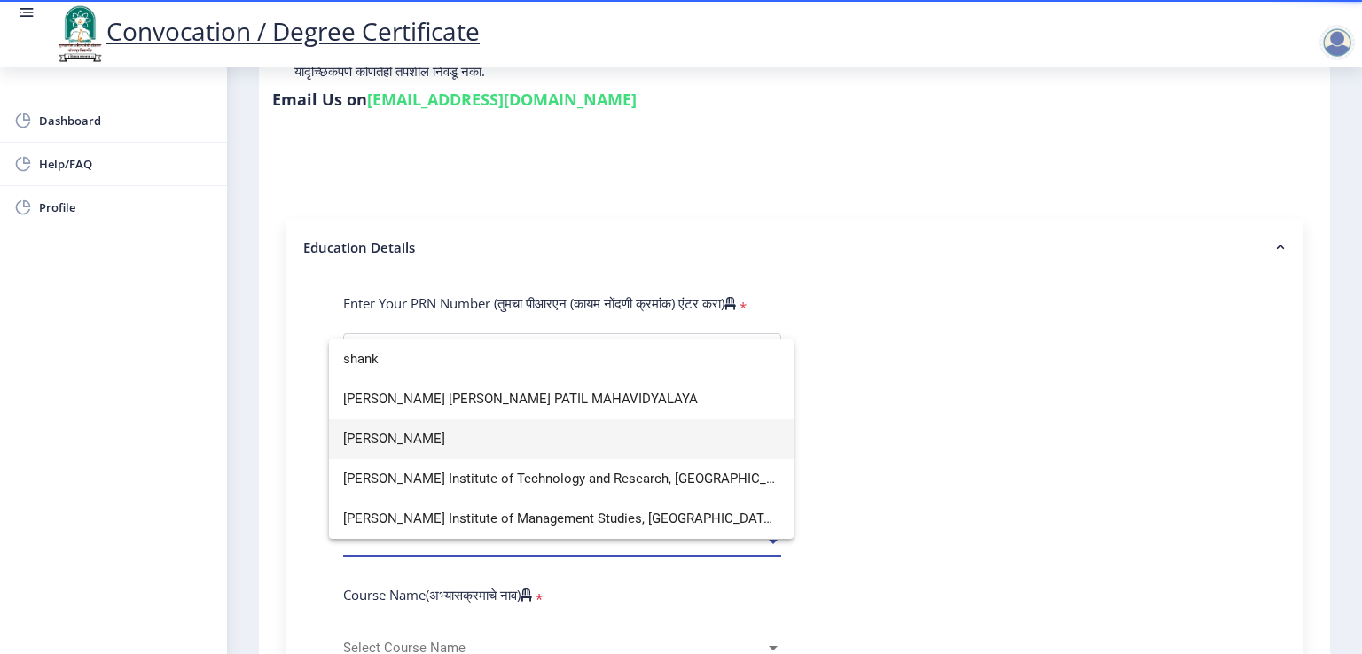
type input "shank"
click at [533, 439] on span "[PERSON_NAME]" at bounding box center [561, 439] width 436 height 40
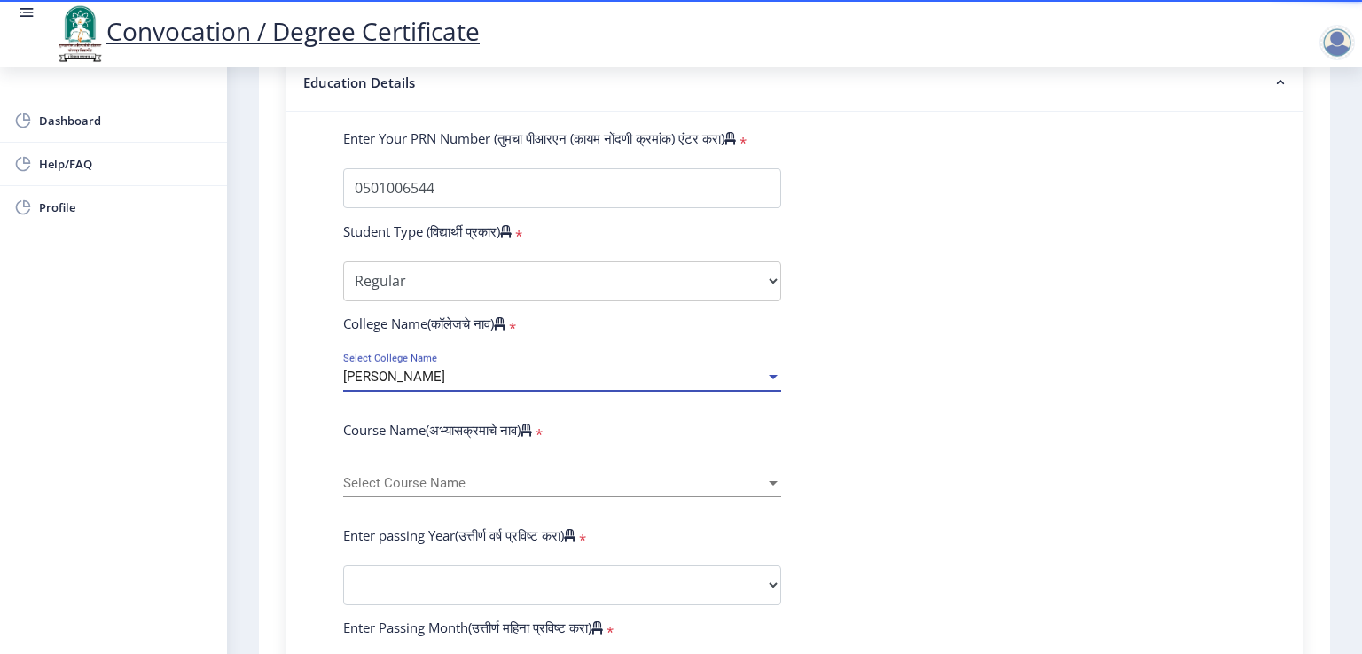
scroll to position [532, 0]
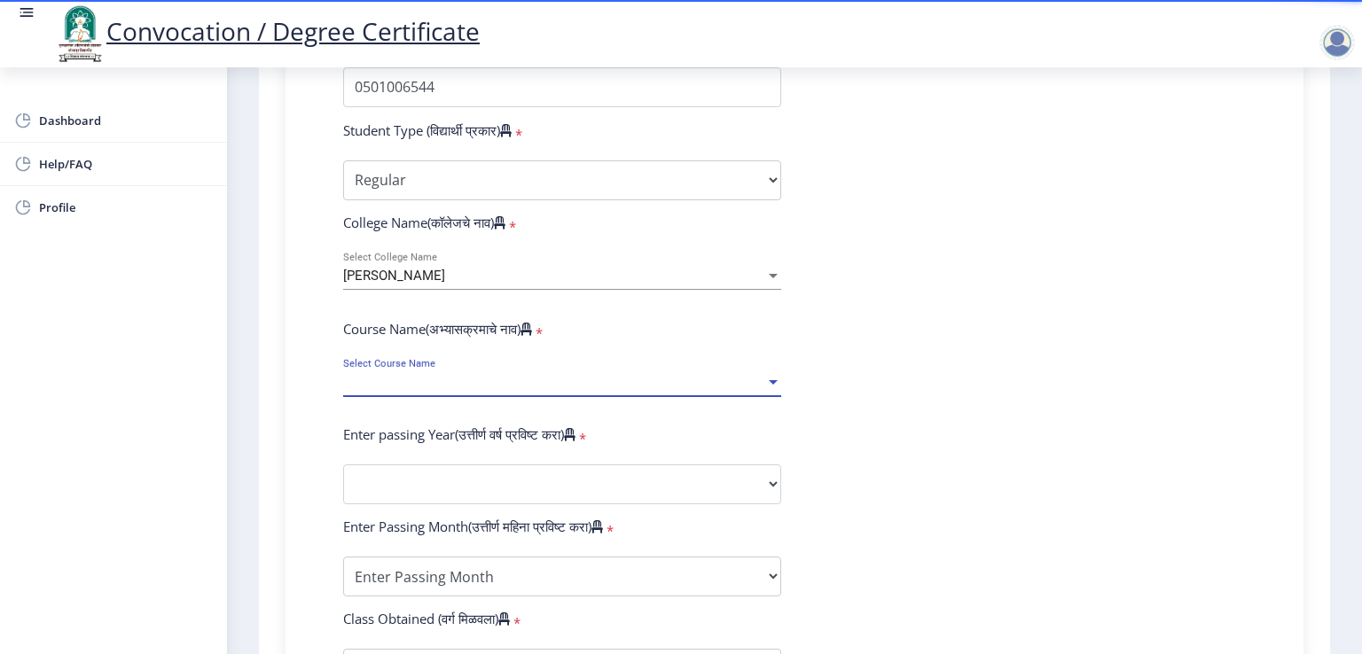
click at [609, 377] on span "Select Course Name" at bounding box center [554, 382] width 422 height 15
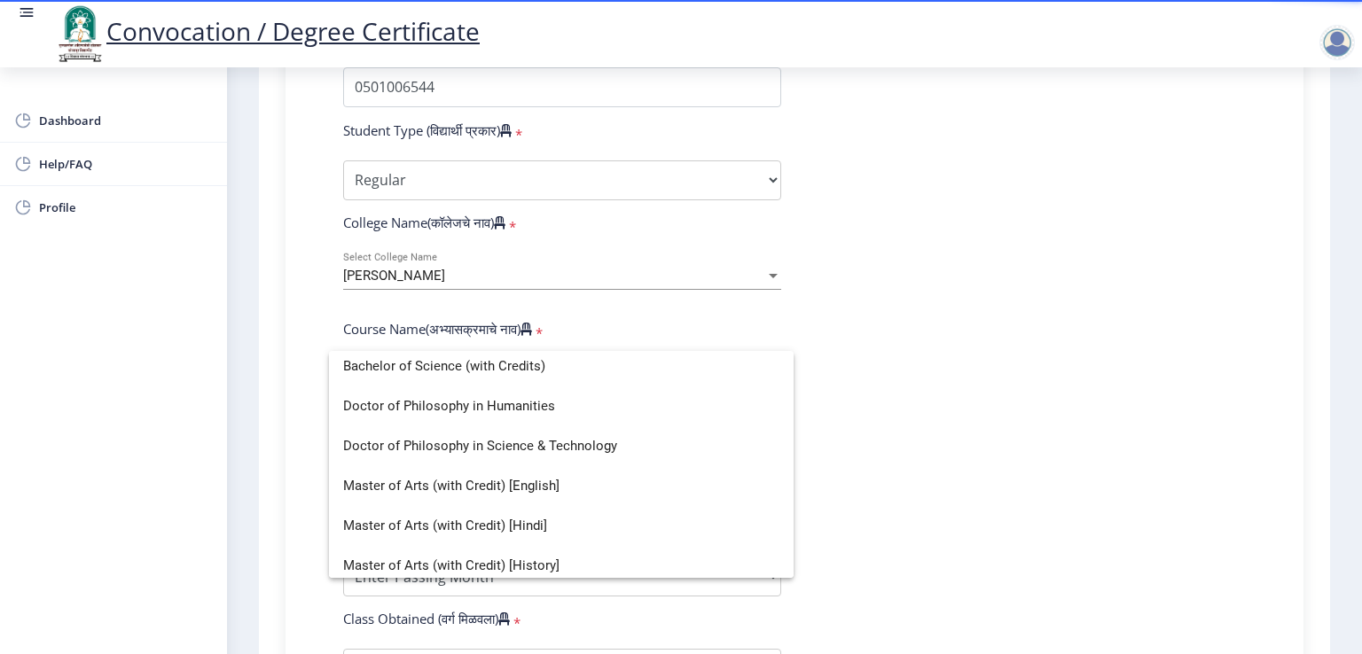
scroll to position [0, 0]
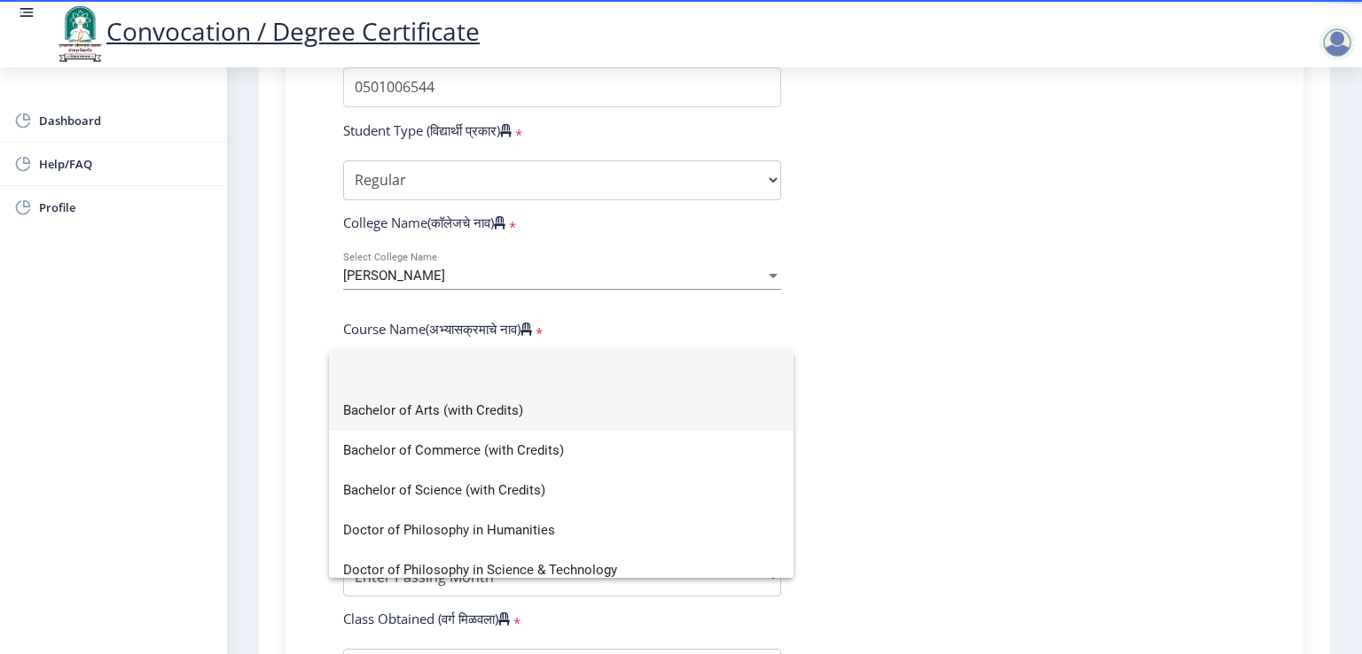
click at [497, 408] on span "Bachelor of Arts (with Credits)" at bounding box center [561, 411] width 436 height 40
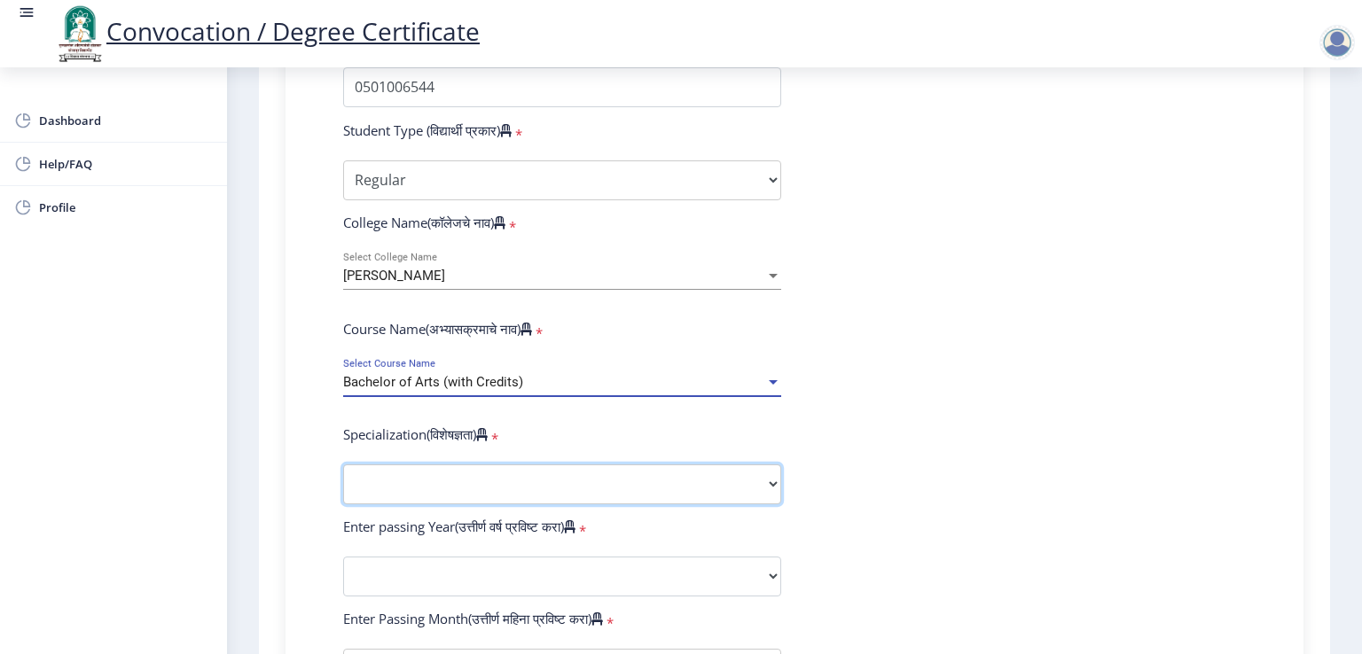
click at [558, 482] on select "Specialization English Geography Hindi Marathi Music Sanskrit Urdu Ancient Indi…" at bounding box center [562, 485] width 438 height 40
select select "English"
click at [343, 465] on select "Specialization English Geography Hindi Marathi Music Sanskrit Urdu Ancient Indi…" at bounding box center [562, 485] width 438 height 40
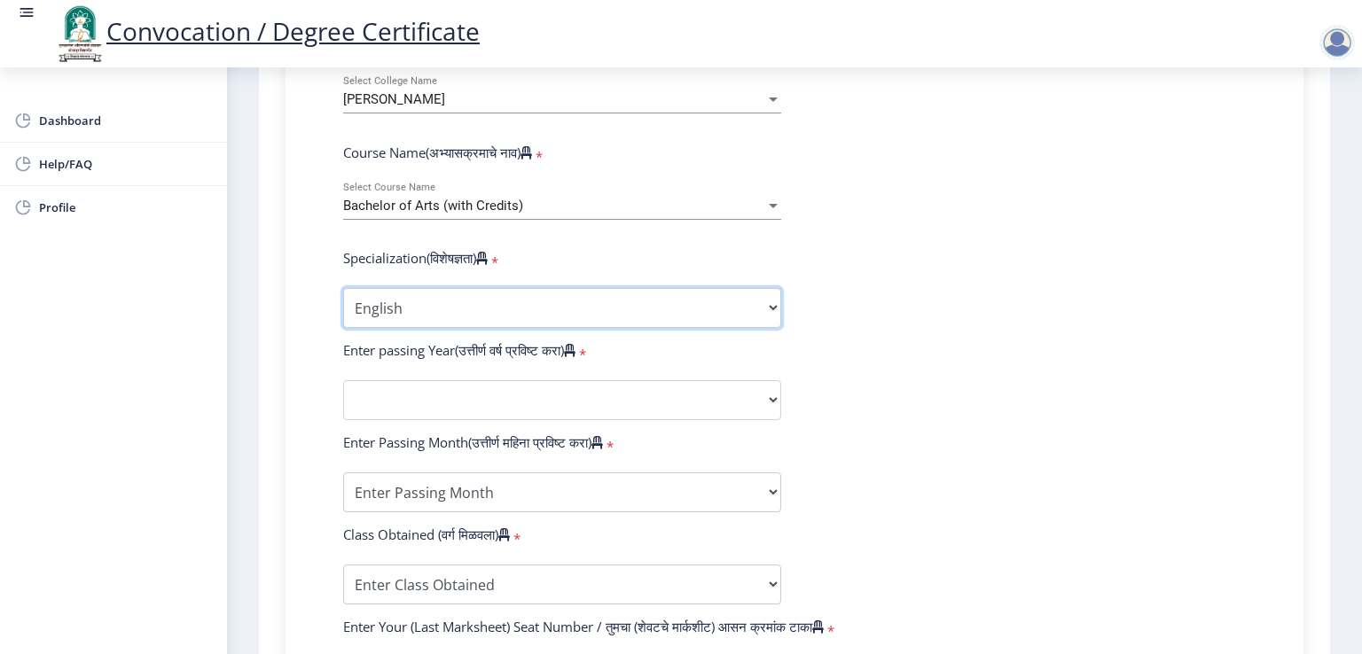
scroll to position [709, 0]
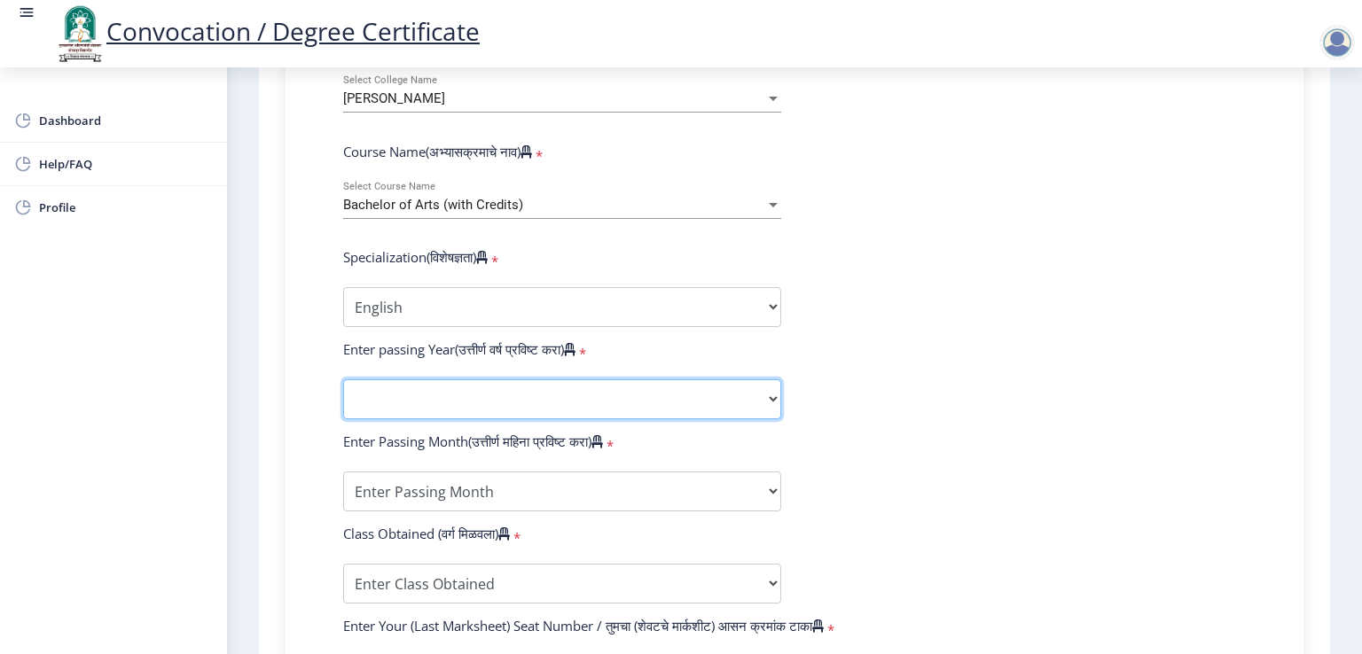
click at [560, 384] on select "2025 2024 2023 2022 2021 2020 2019 2018 2017 2016 2015 2014 2013 2012 2011 2010…" at bounding box center [562, 400] width 438 height 40
select select "2007"
click at [343, 380] on select "2025 2024 2023 2022 2021 2020 2019 2018 2017 2016 2015 2014 2013 2012 2011 2010…" at bounding box center [562, 400] width 438 height 40
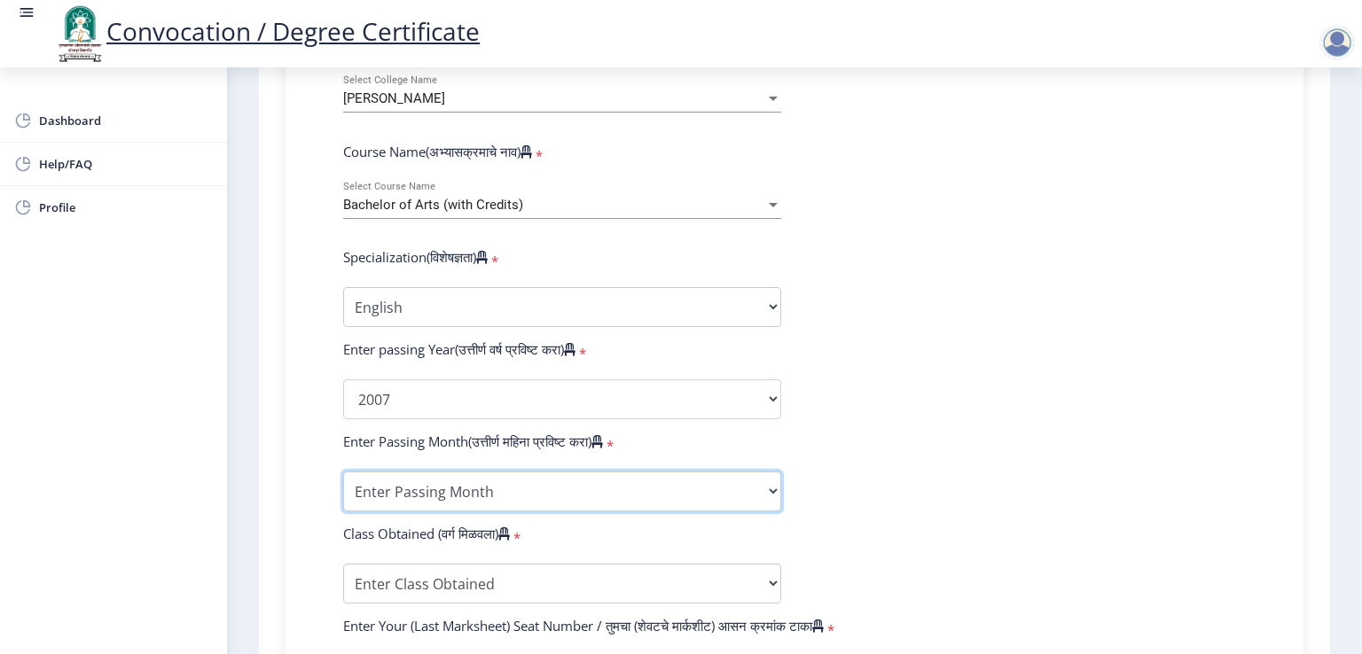
click at [508, 472] on select "Enter Passing Month March April May October November December" at bounding box center [562, 492] width 438 height 40
select select "May"
click at [343, 472] on select "Enter Passing Month March April May October November December" at bounding box center [562, 492] width 438 height 40
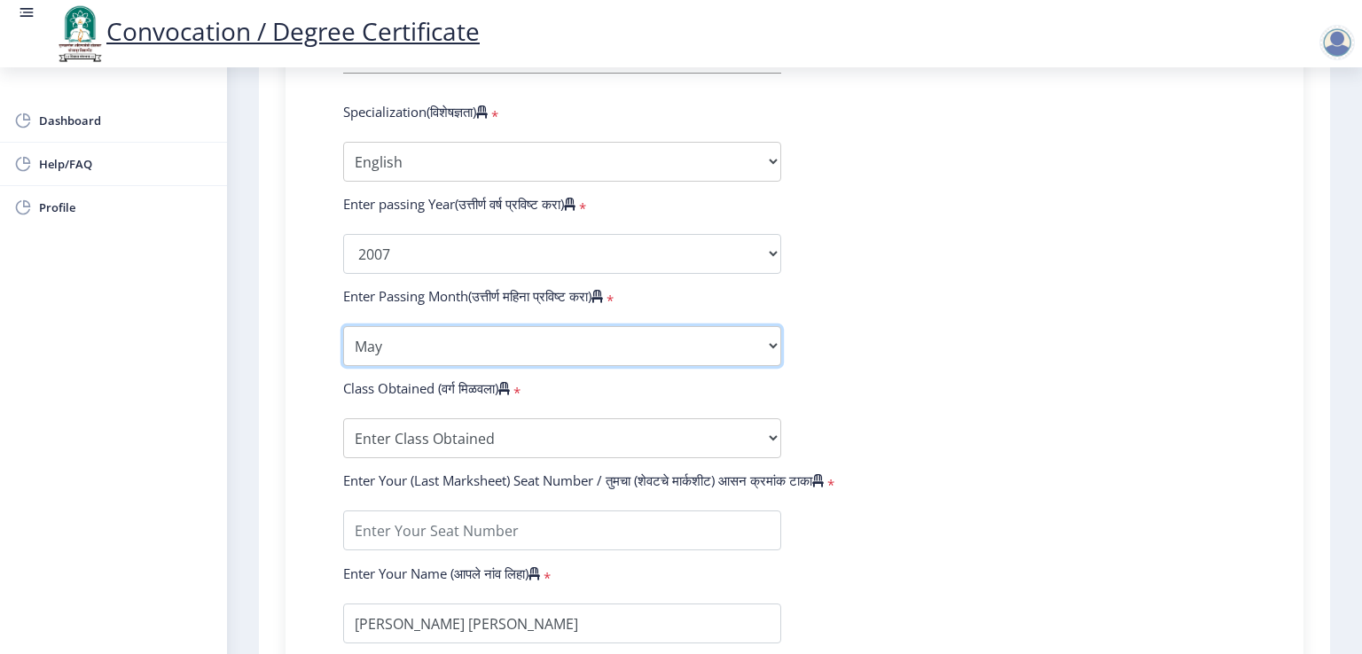
scroll to position [887, 0]
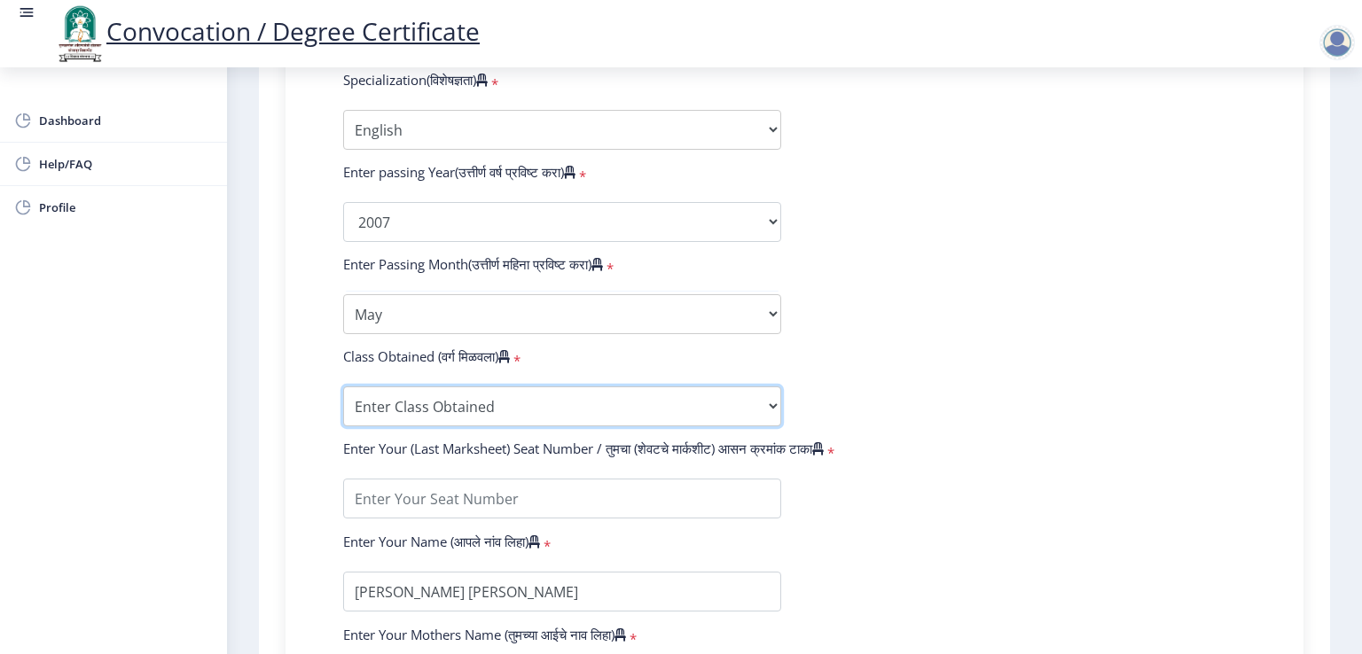
click at [482, 396] on select "Enter Class Obtained FIRST CLASS WITH DISTINCTION FIRST CLASS HIGHER SECOND CLA…" at bounding box center [562, 407] width 438 height 40
select select "SECOND CLASS"
click at [343, 387] on select "Enter Class Obtained FIRST CLASS WITH DISTINCTION FIRST CLASS HIGHER SECOND CLA…" at bounding box center [562, 407] width 438 height 40
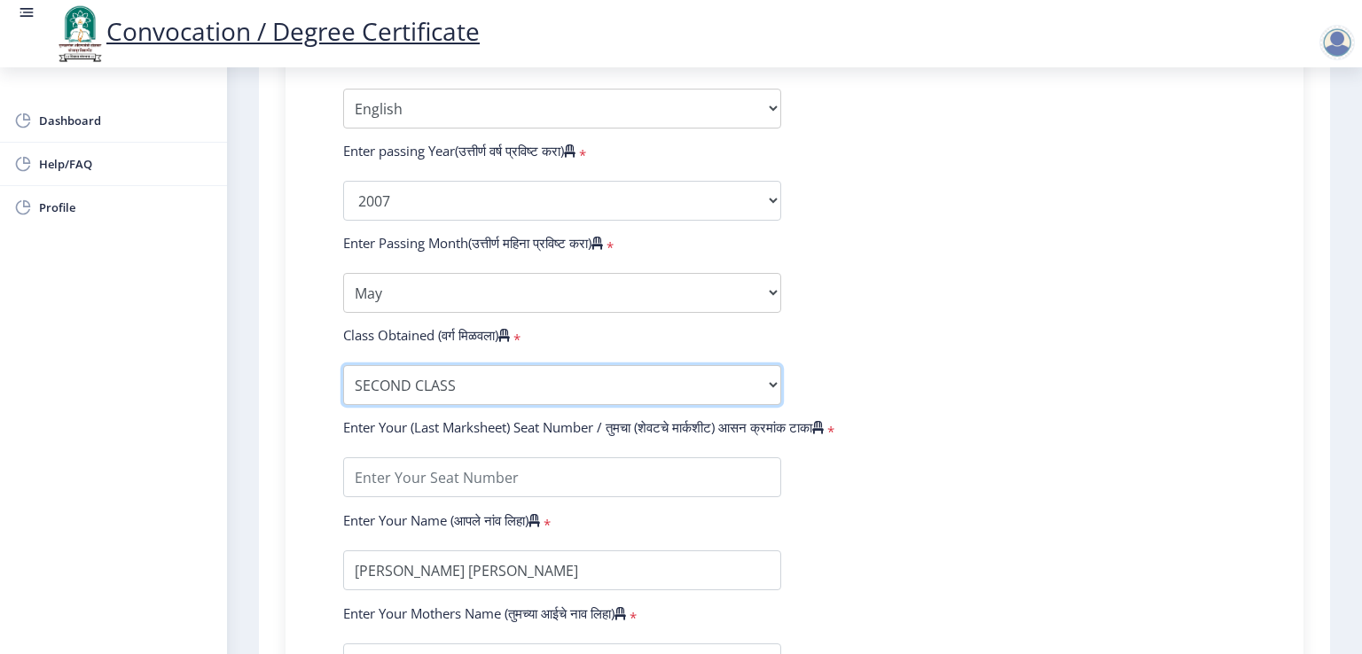
scroll to position [975, 0]
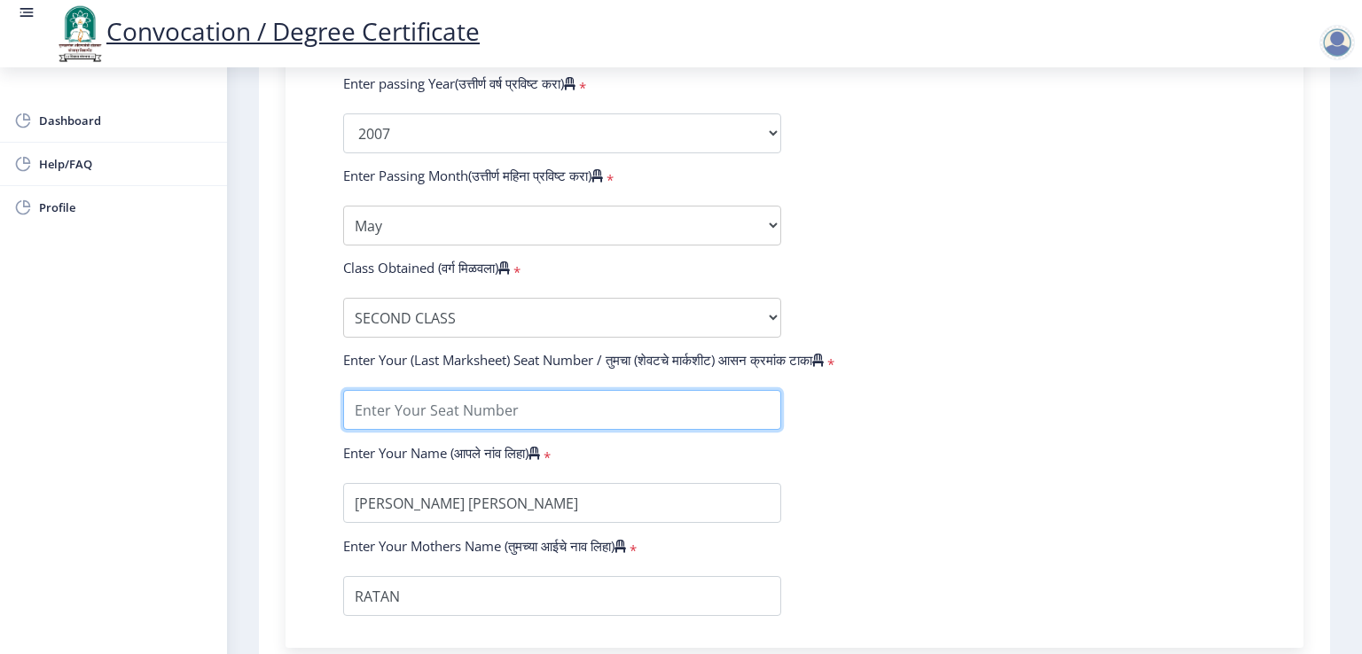
click at [473, 395] on input "textarea" at bounding box center [562, 410] width 438 height 40
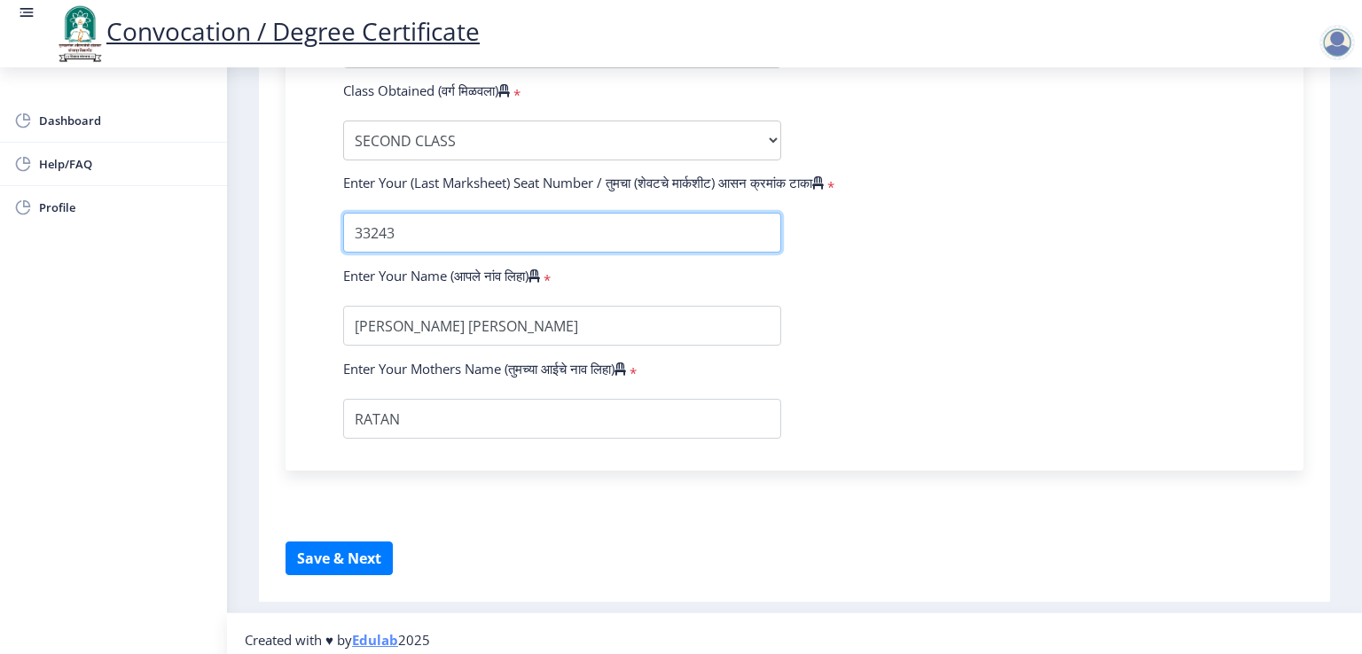
type input "33243"
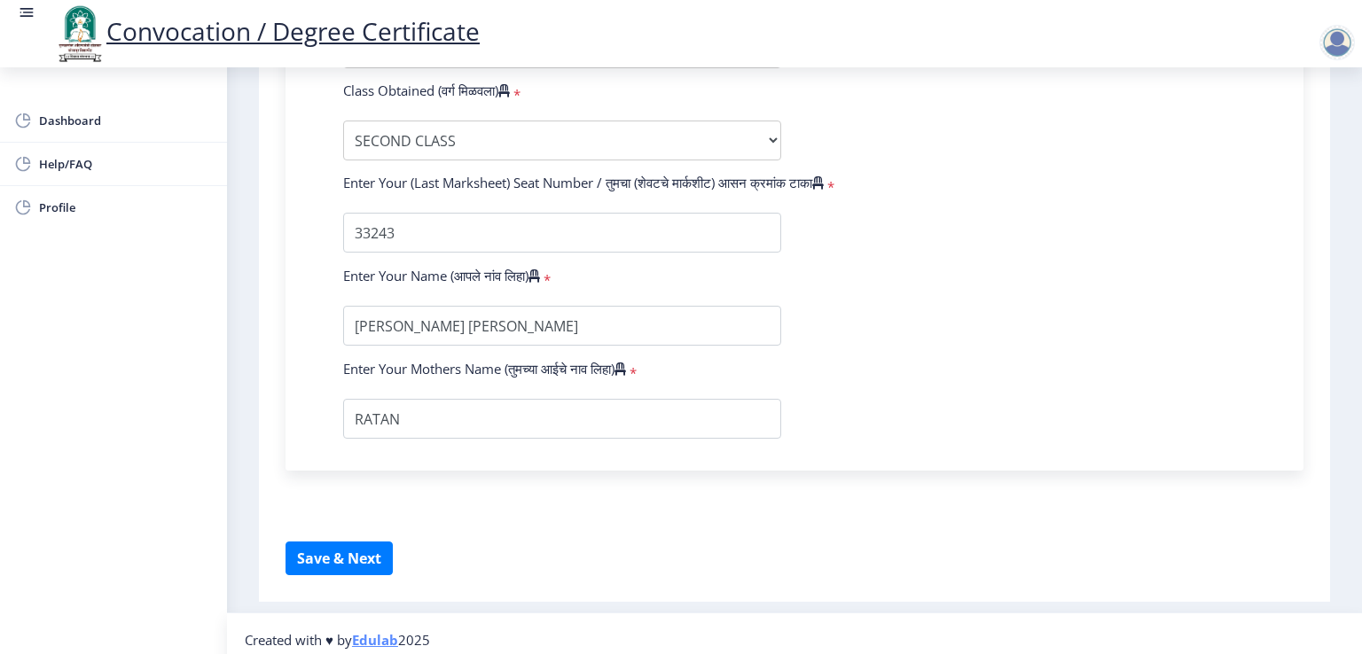
click at [372, 542] on button "Save & Next" at bounding box center [339, 559] width 107 height 34
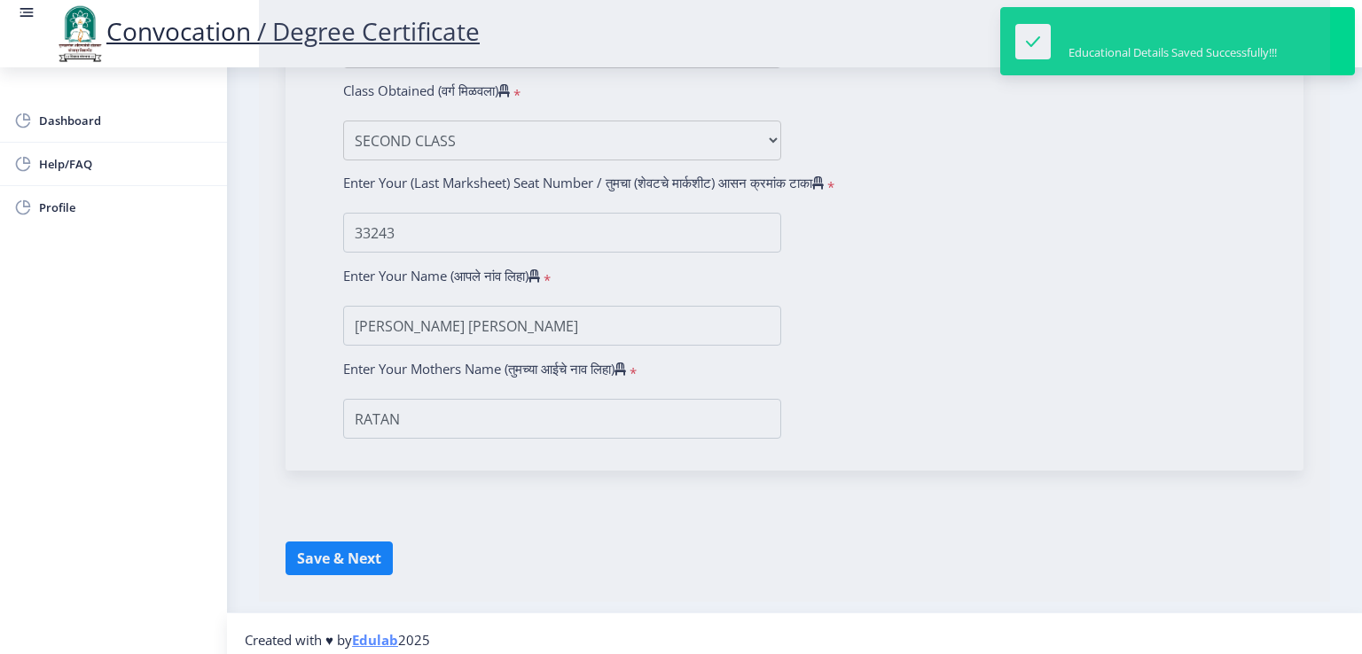
select select
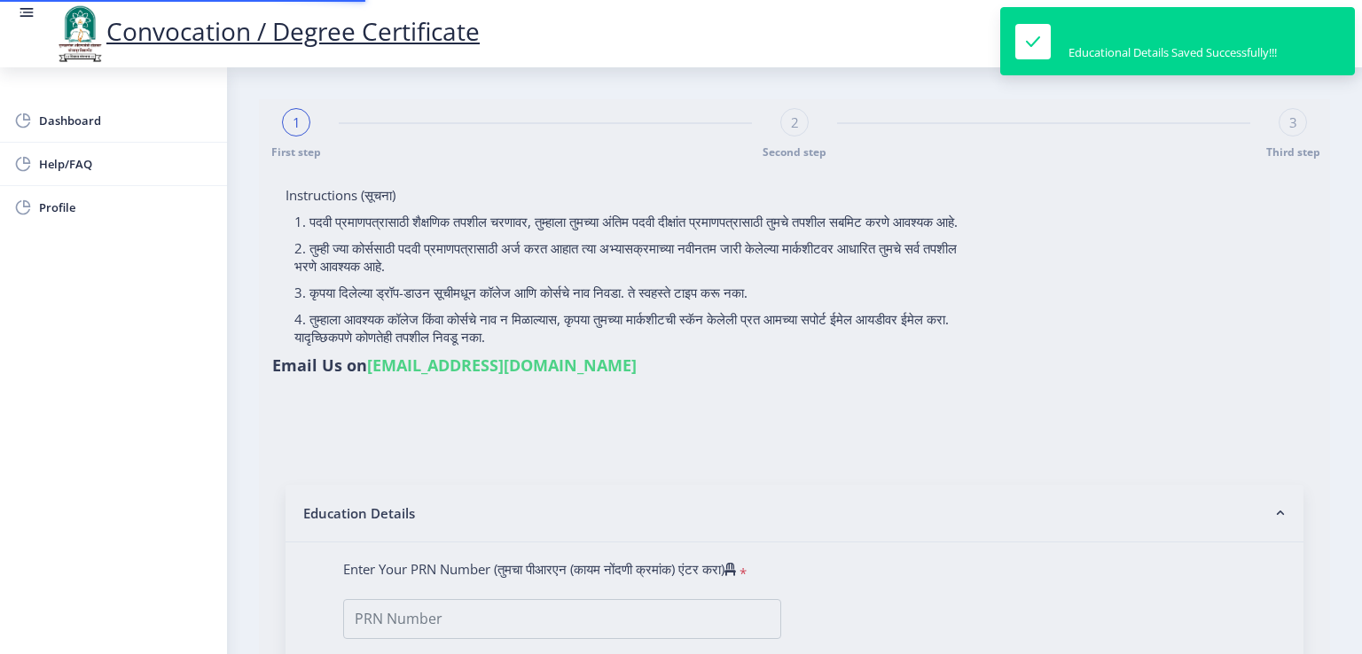
type input "[PERSON_NAME] [PERSON_NAME]"
type input "RATAN"
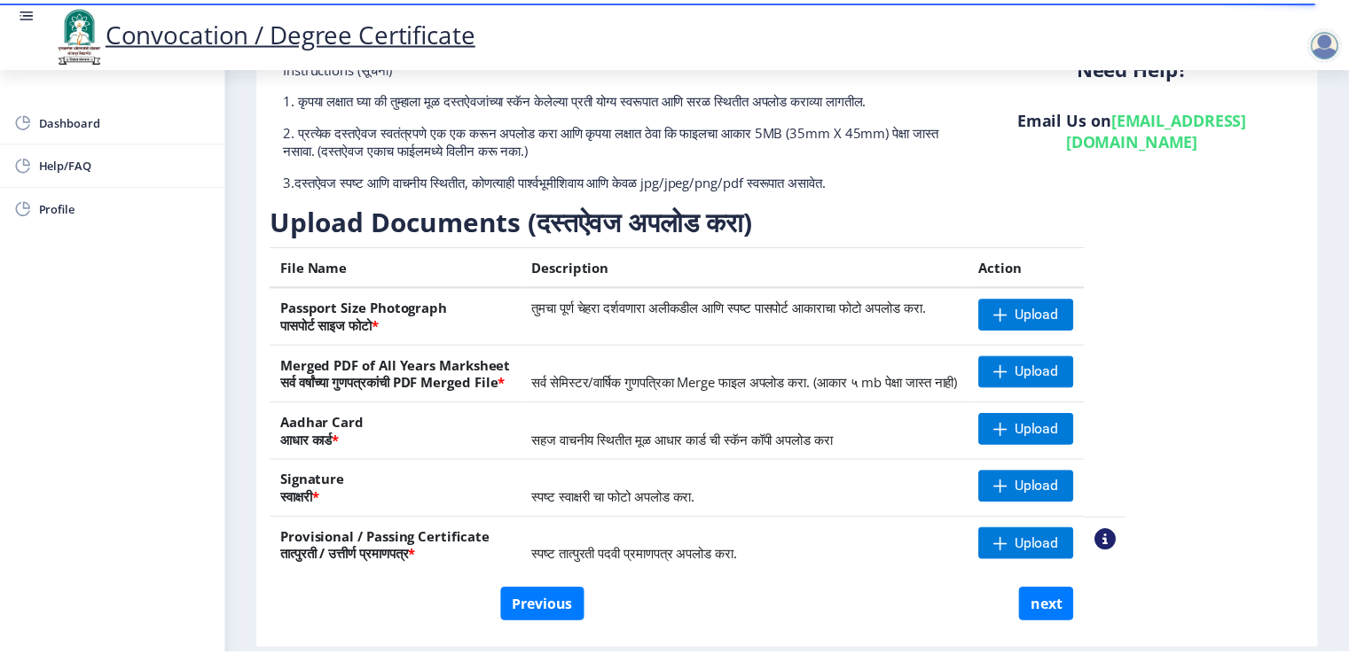
scroll to position [177, 0]
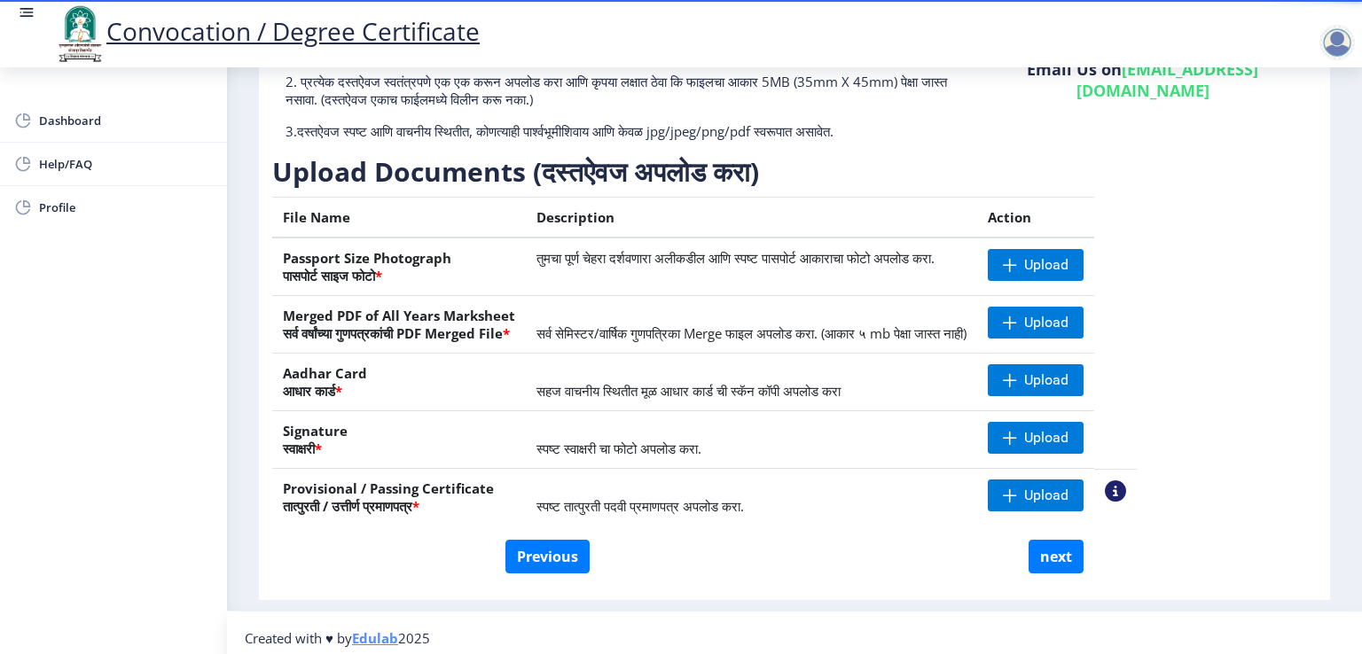
click at [1126, 488] on nb-action at bounding box center [1115, 491] width 21 height 21
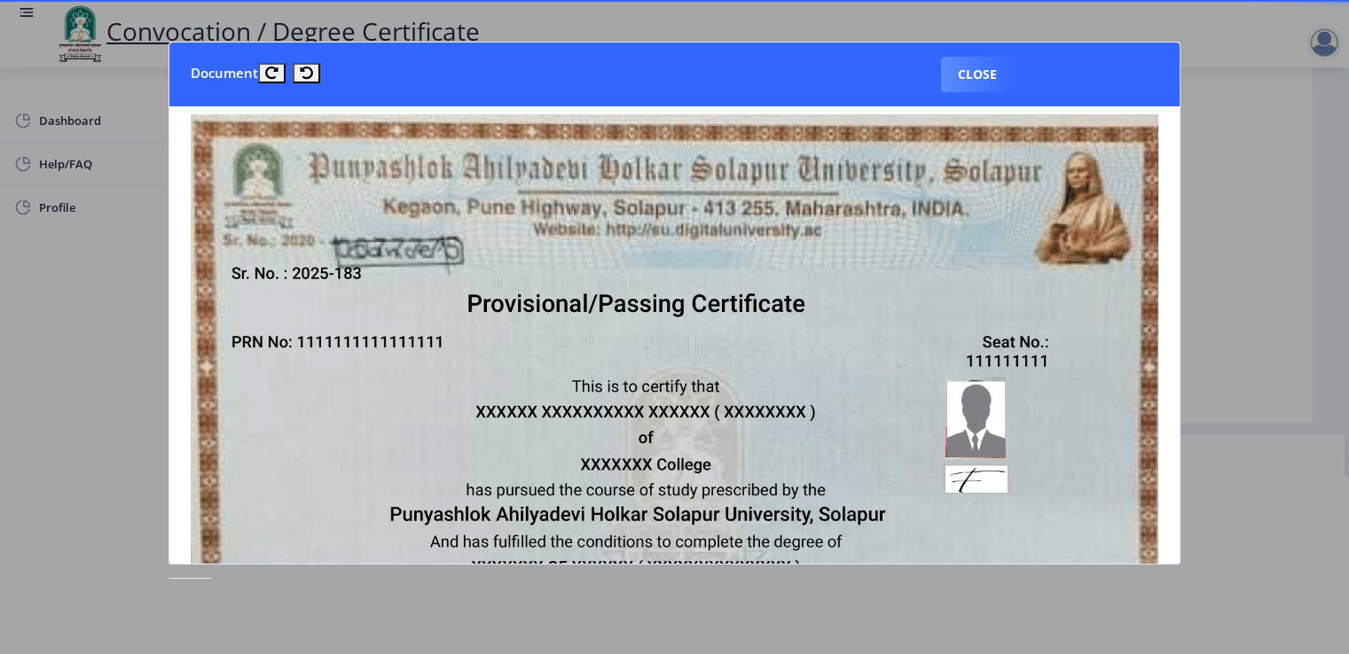
scroll to position [0, 0]
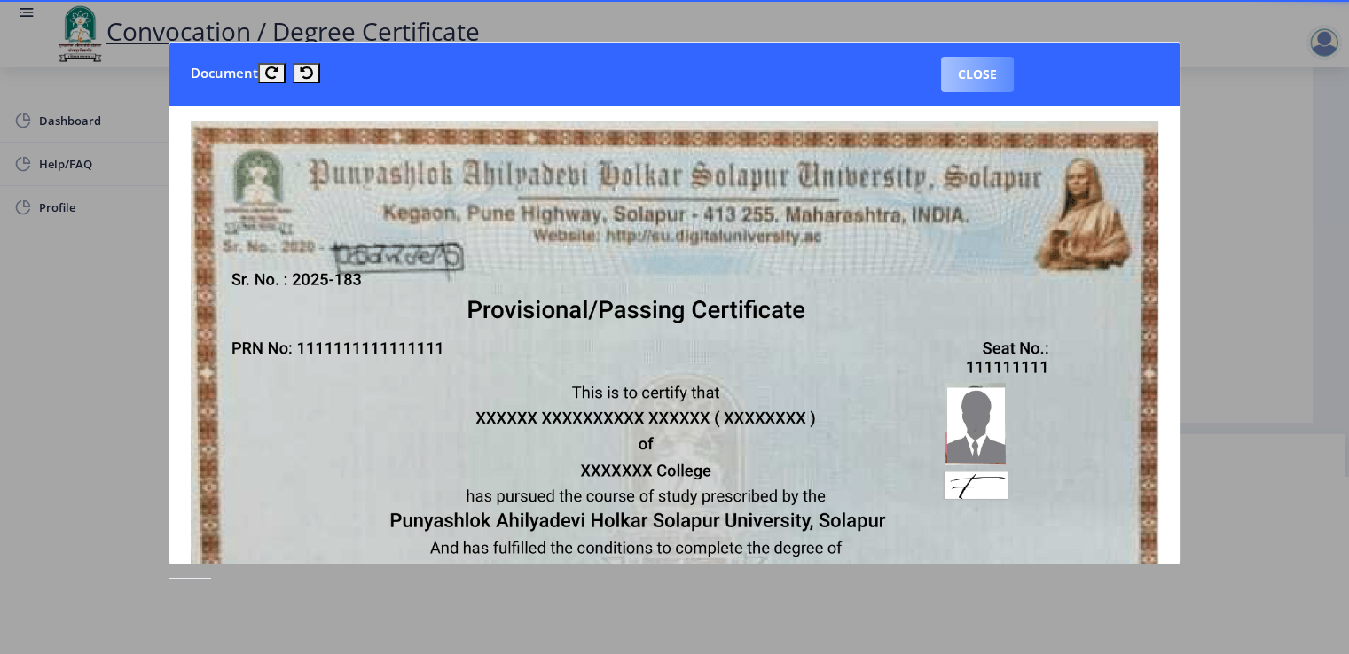
click at [965, 78] on button "Close" at bounding box center [977, 74] width 73 height 35
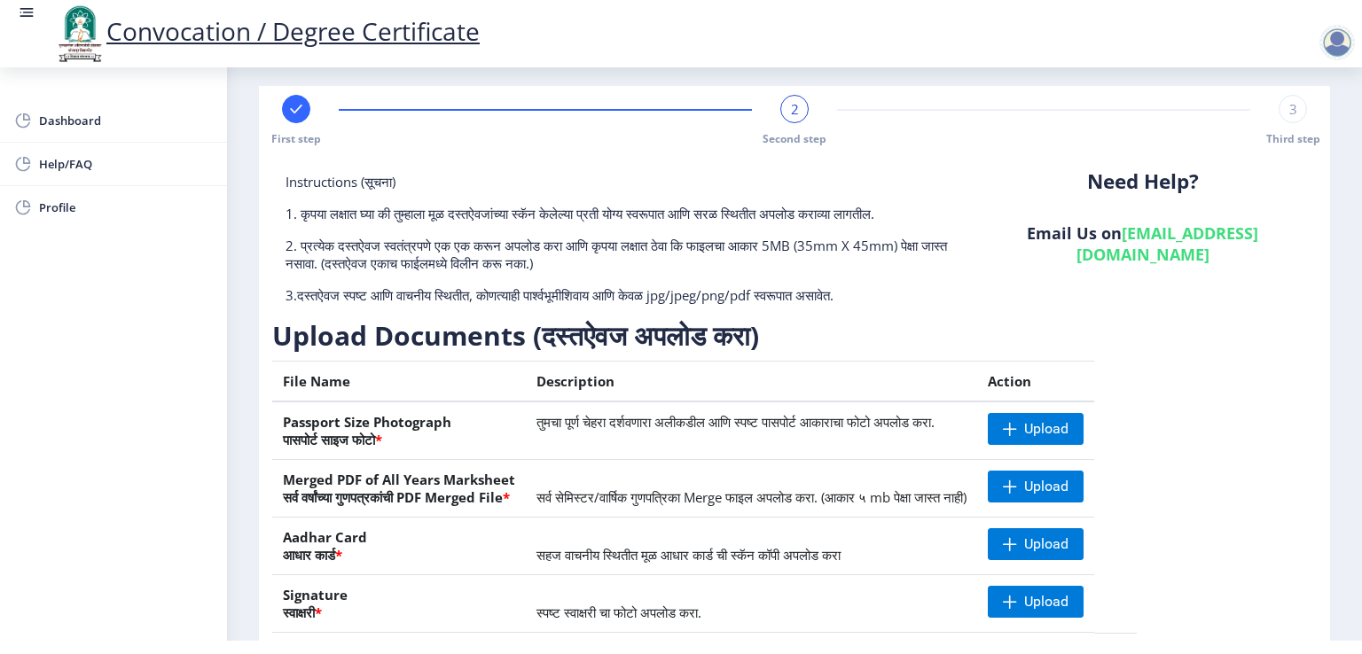
click at [1341, 37] on div at bounding box center [1337, 42] width 35 height 35
click at [1288, 139] on span "Log out" at bounding box center [1291, 138] width 114 height 21
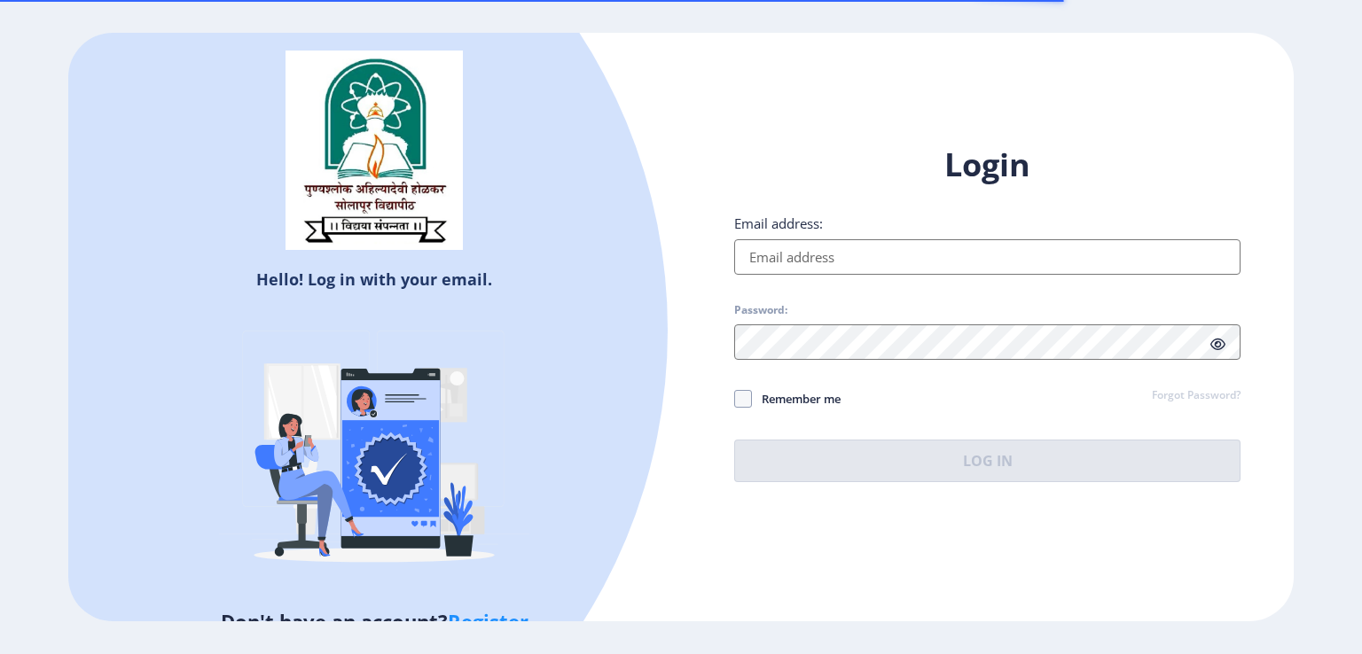
type input "[PERSON_NAME][EMAIL_ADDRESS][DOMAIN_NAME]"
